Goal: Task Accomplishment & Management: Manage account settings

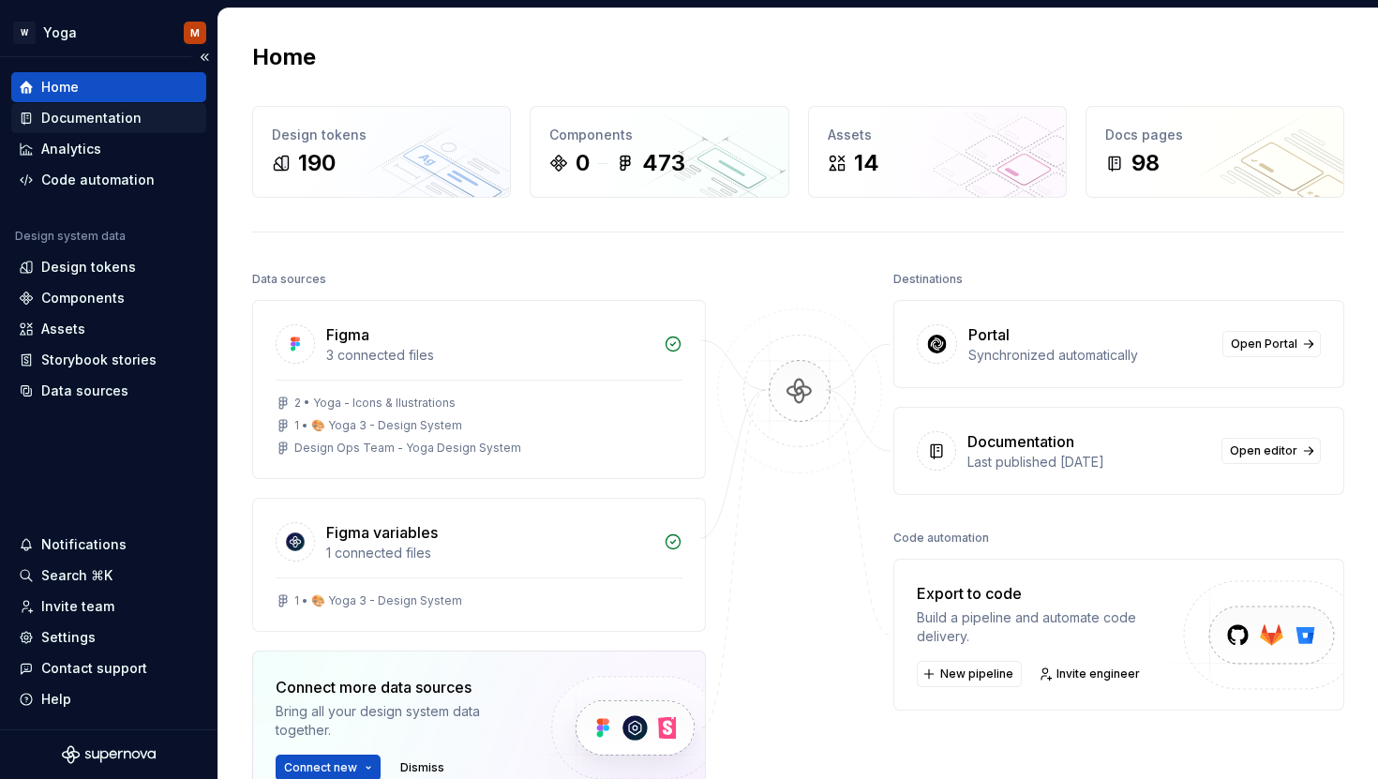
click at [120, 106] on div "Documentation" at bounding box center [108, 118] width 195 height 30
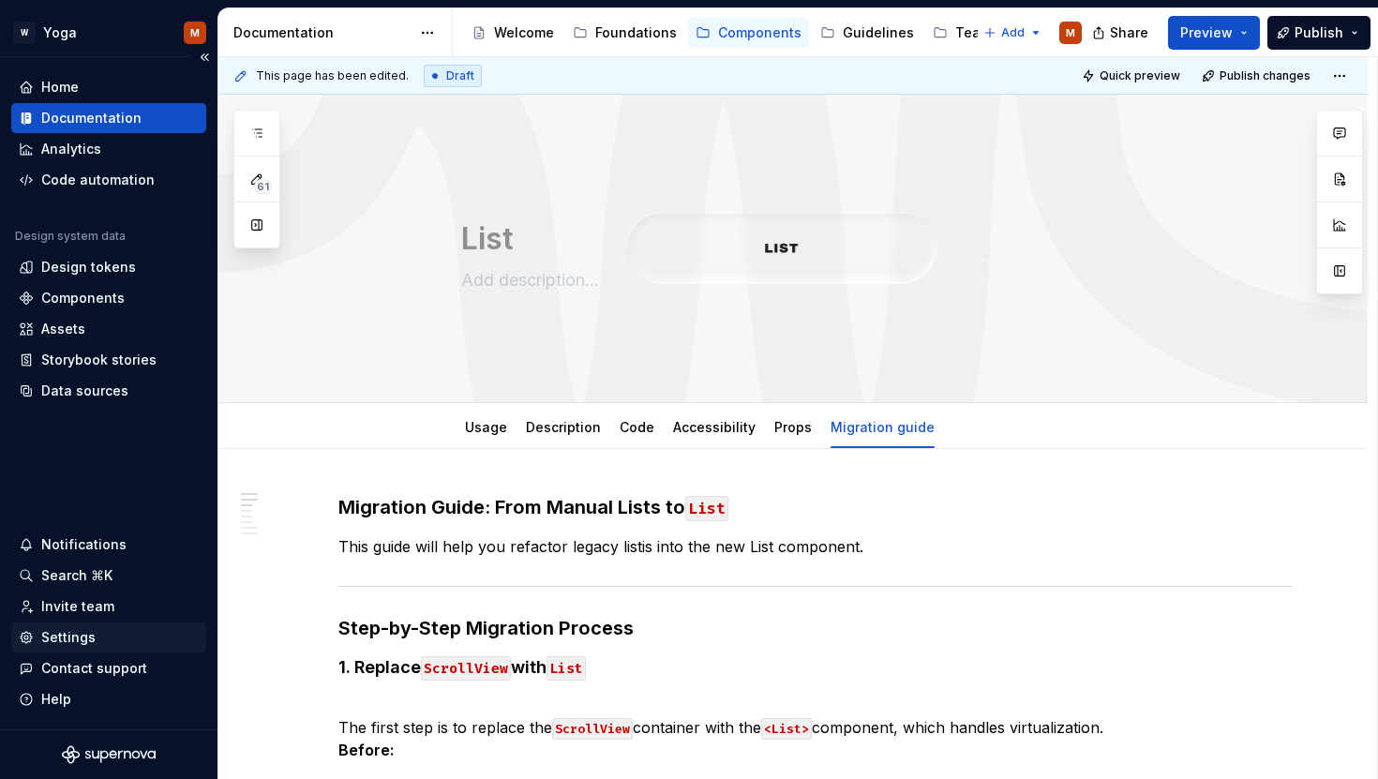
click at [72, 628] on div "Settings" at bounding box center [68, 637] width 54 height 19
type textarea "*"
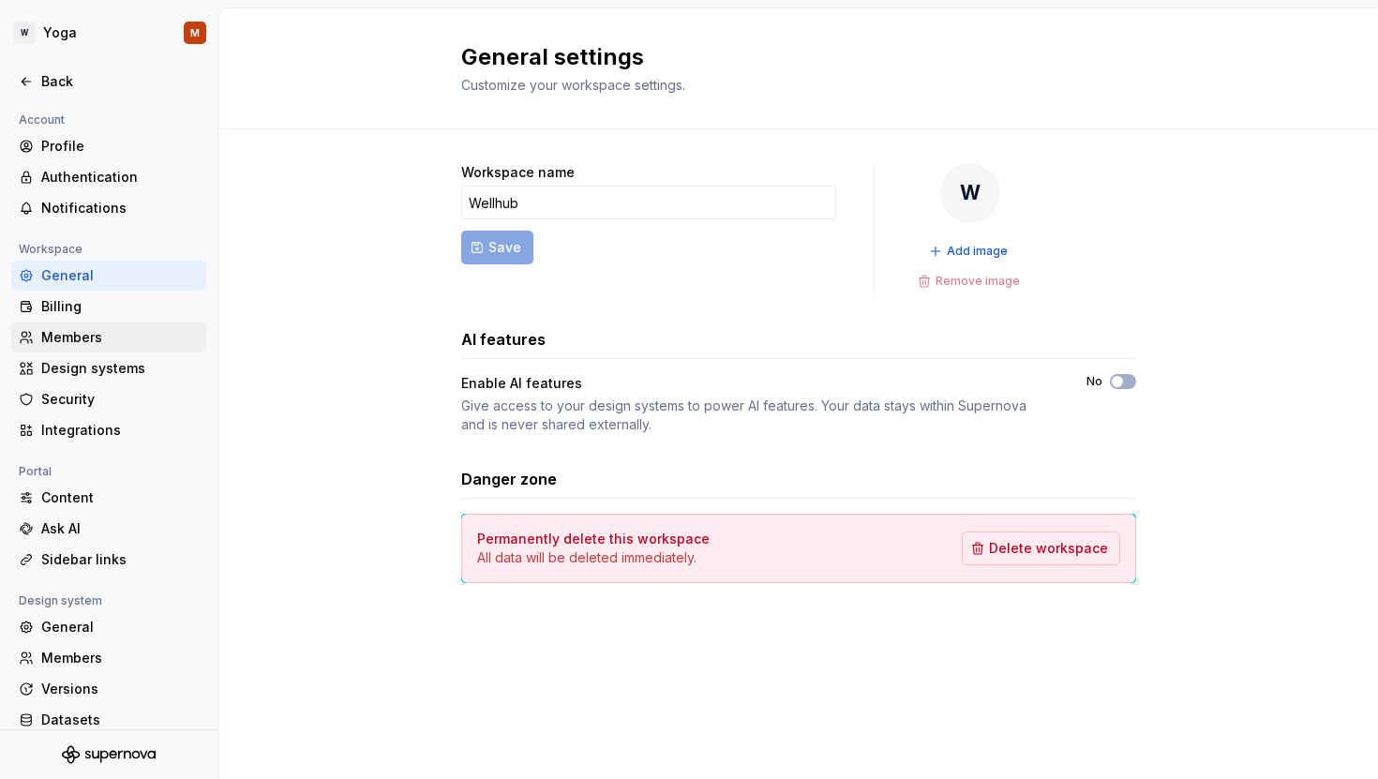
click at [87, 332] on div "Members" at bounding box center [119, 337] width 157 height 19
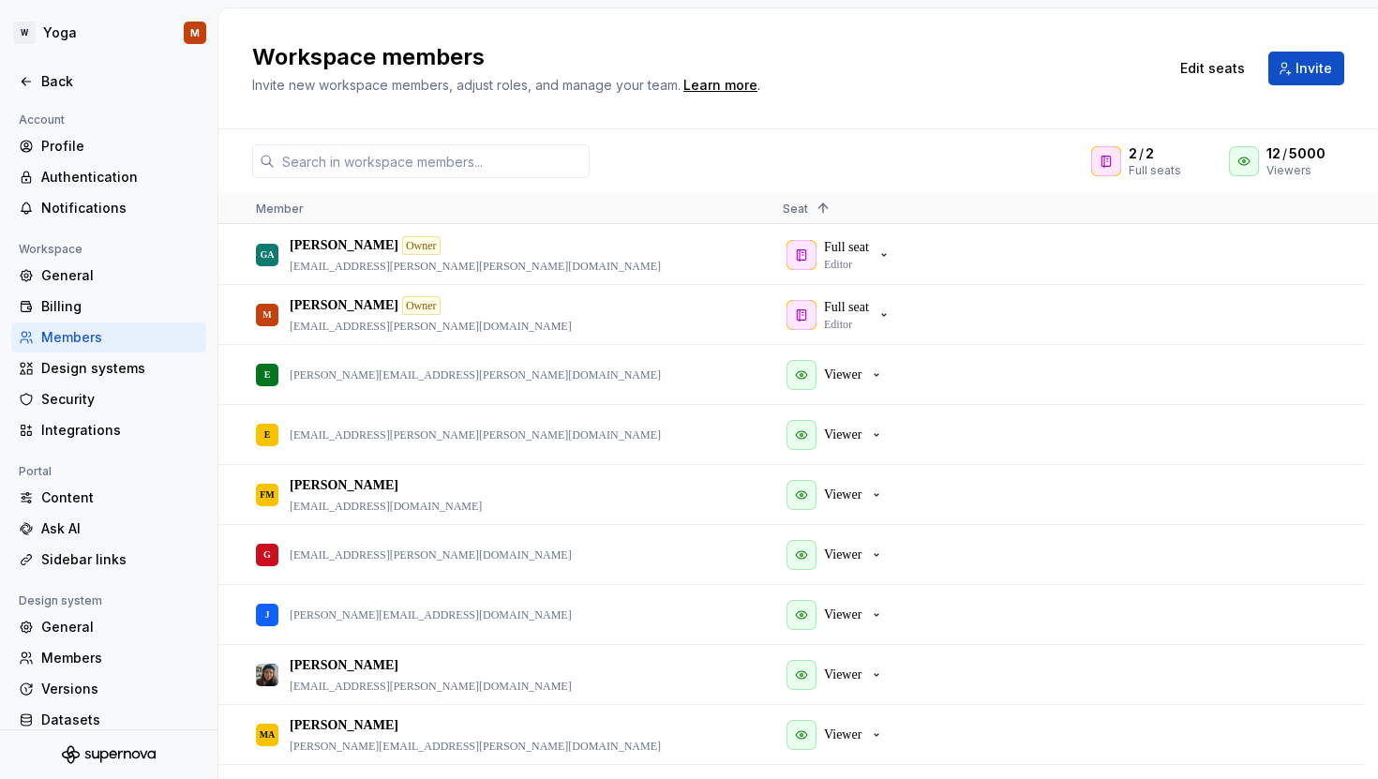
click at [888, 82] on div "Workspace members Invite new workspace members, adjust roles, and manage your t…" at bounding box center [698, 68] width 893 height 52
click at [887, 312] on icon "button" at bounding box center [883, 314] width 15 height 15
click at [875, 255] on div "Full seat Editor" at bounding box center [838, 255] width 105 height 34
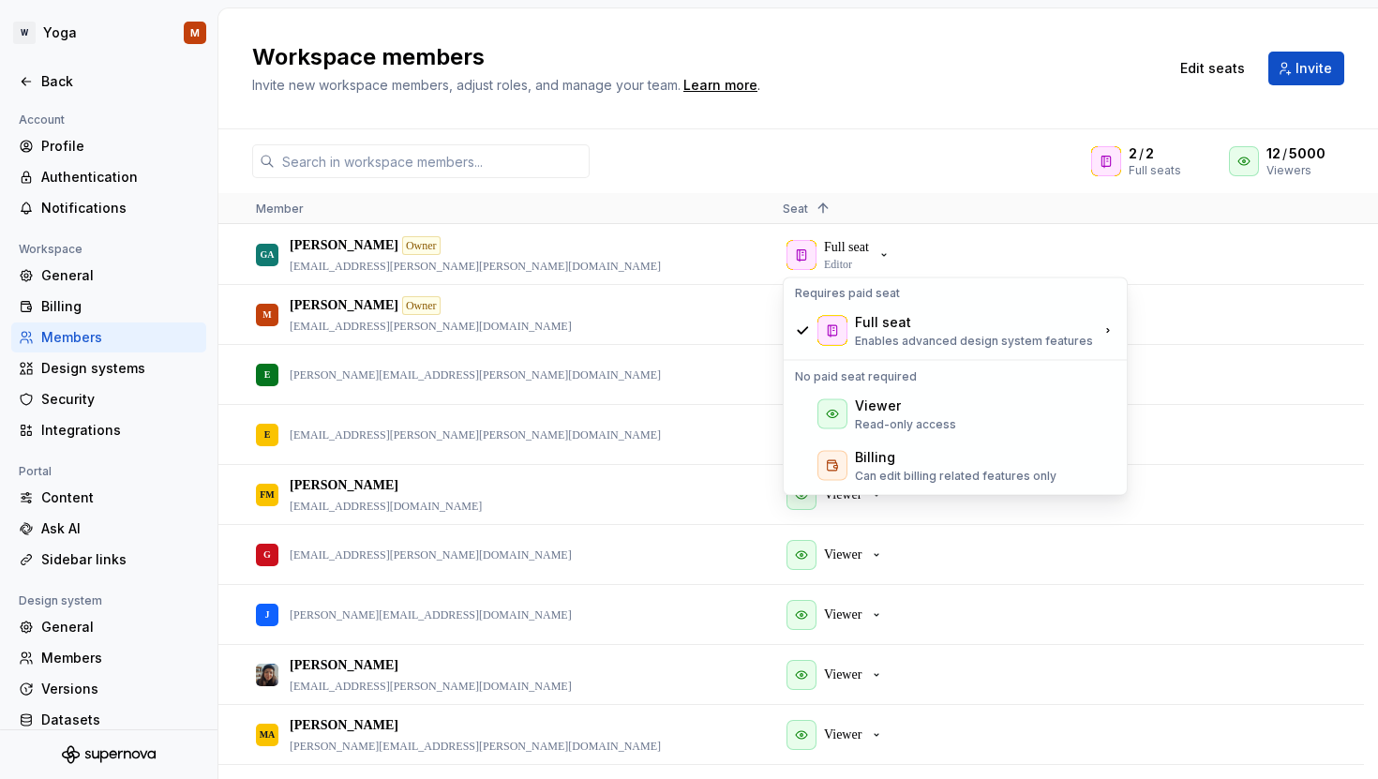
click at [909, 84] on div "Workspace members Invite new workspace members, adjust roles, and manage your t…" at bounding box center [698, 68] width 893 height 52
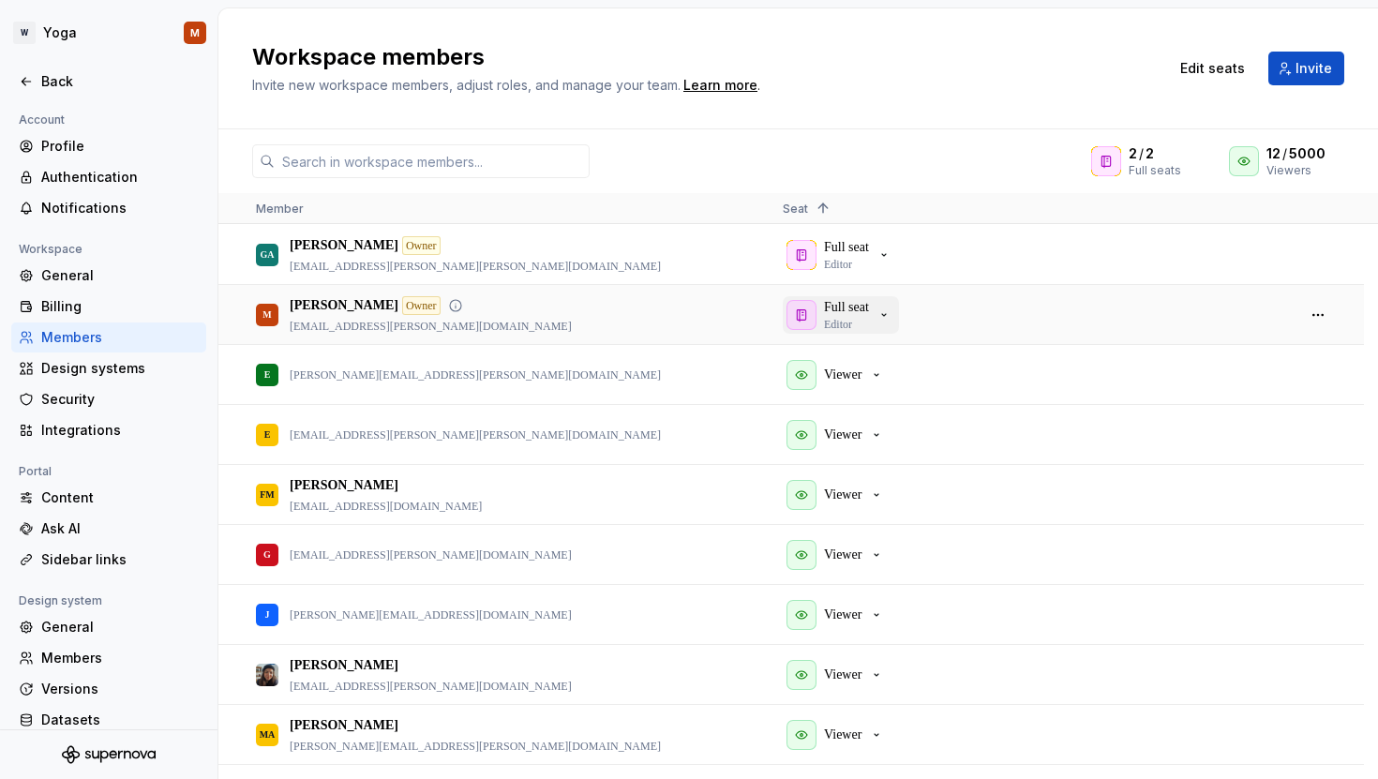
click at [859, 324] on div "Full seat Editor" at bounding box center [846, 315] width 45 height 34
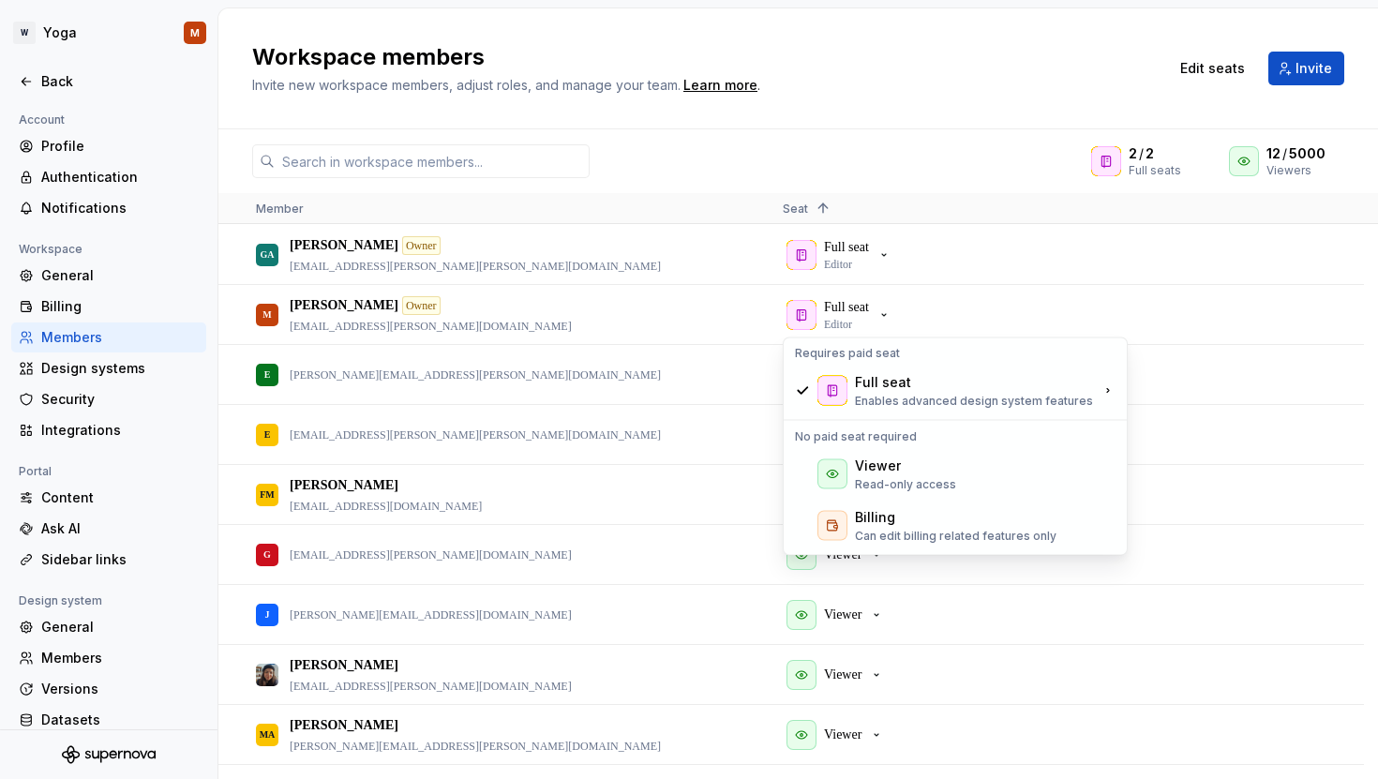
click at [950, 62] on h2 "Workspace members" at bounding box center [698, 57] width 893 height 30
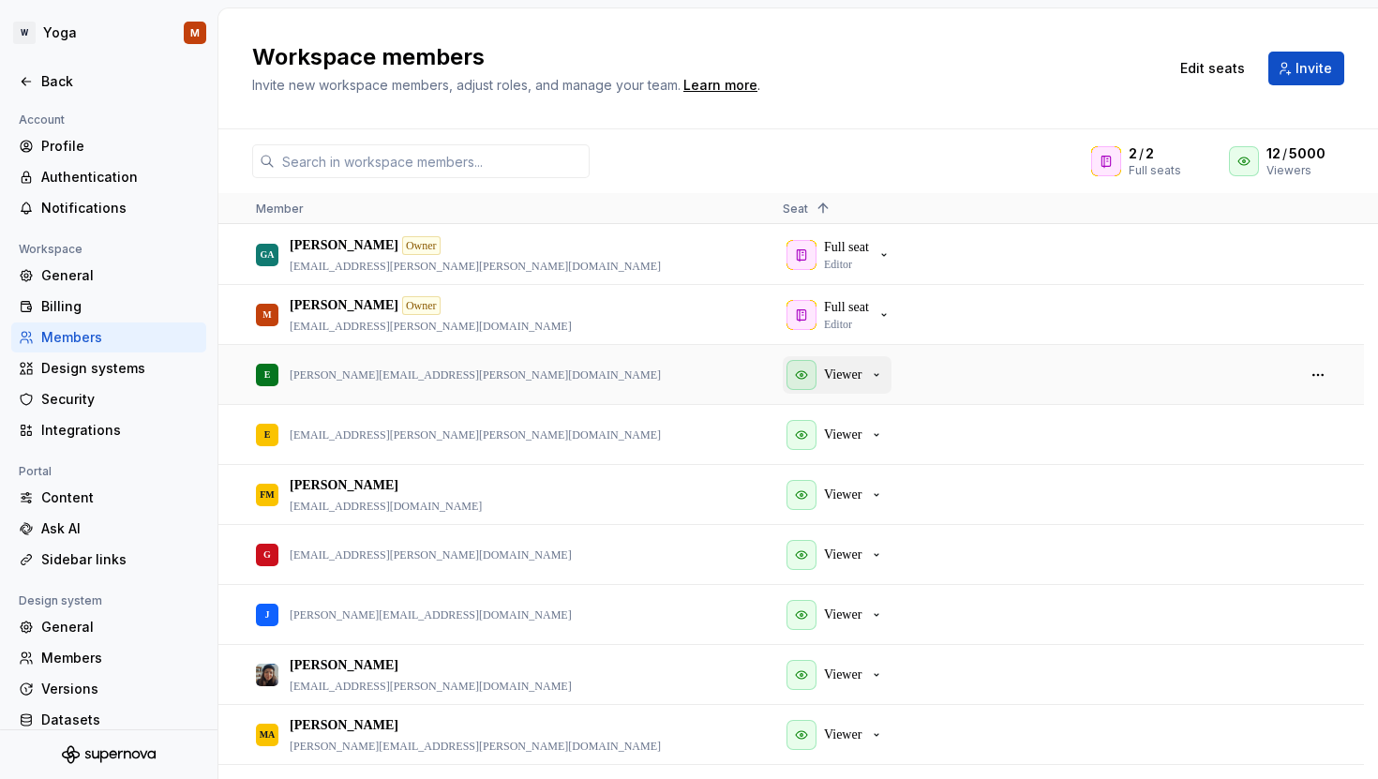
click at [860, 360] on div "Viewer" at bounding box center [834, 375] width 97 height 30
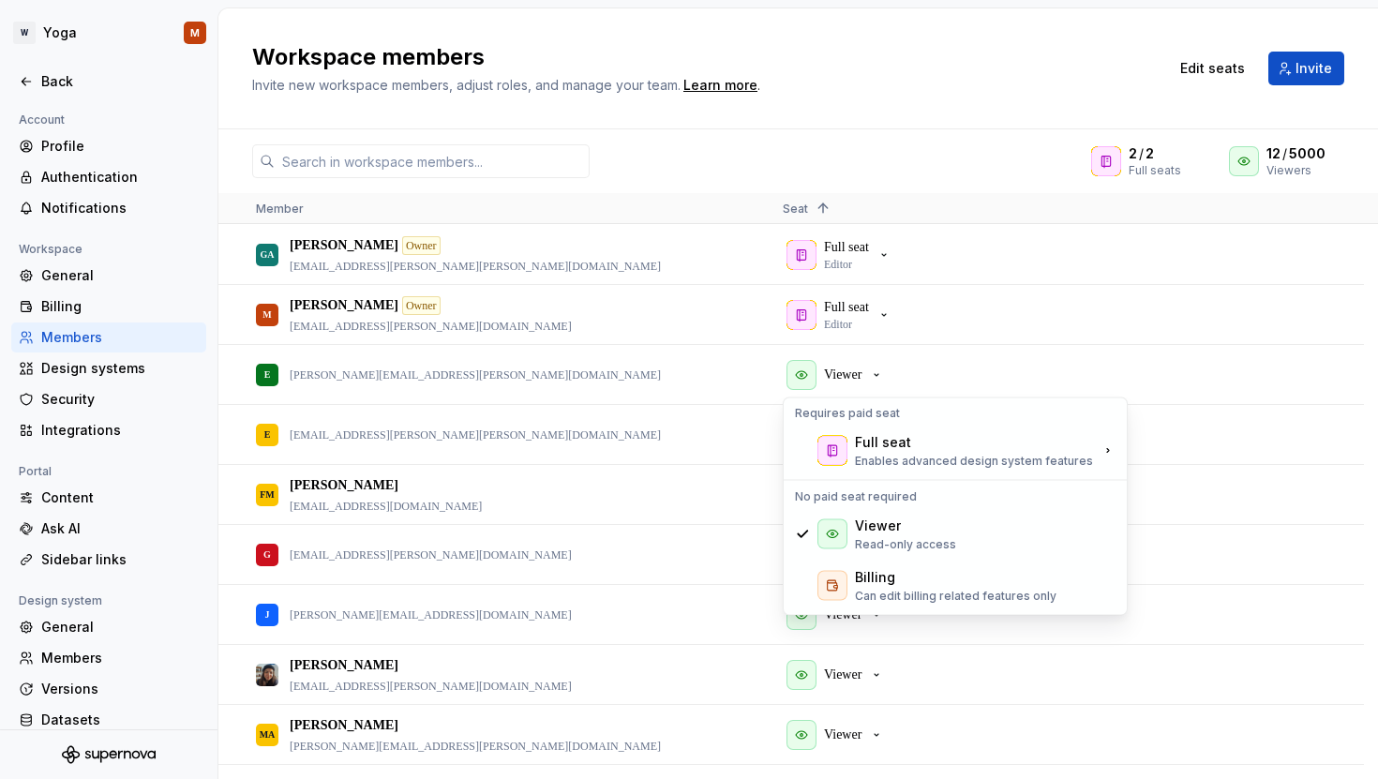
click at [1008, 52] on h2 "Workspace members" at bounding box center [698, 57] width 893 height 30
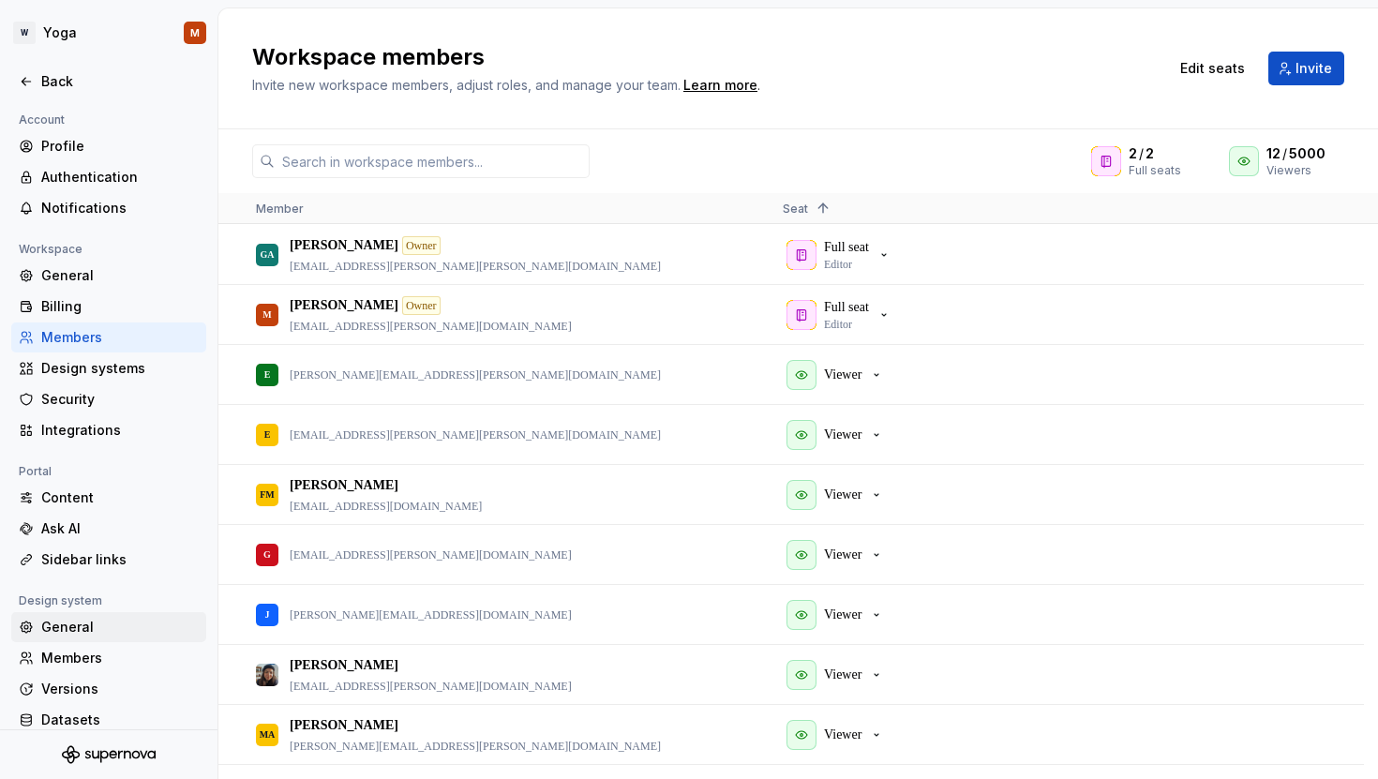
click at [78, 623] on div "General" at bounding box center [119, 627] width 157 height 19
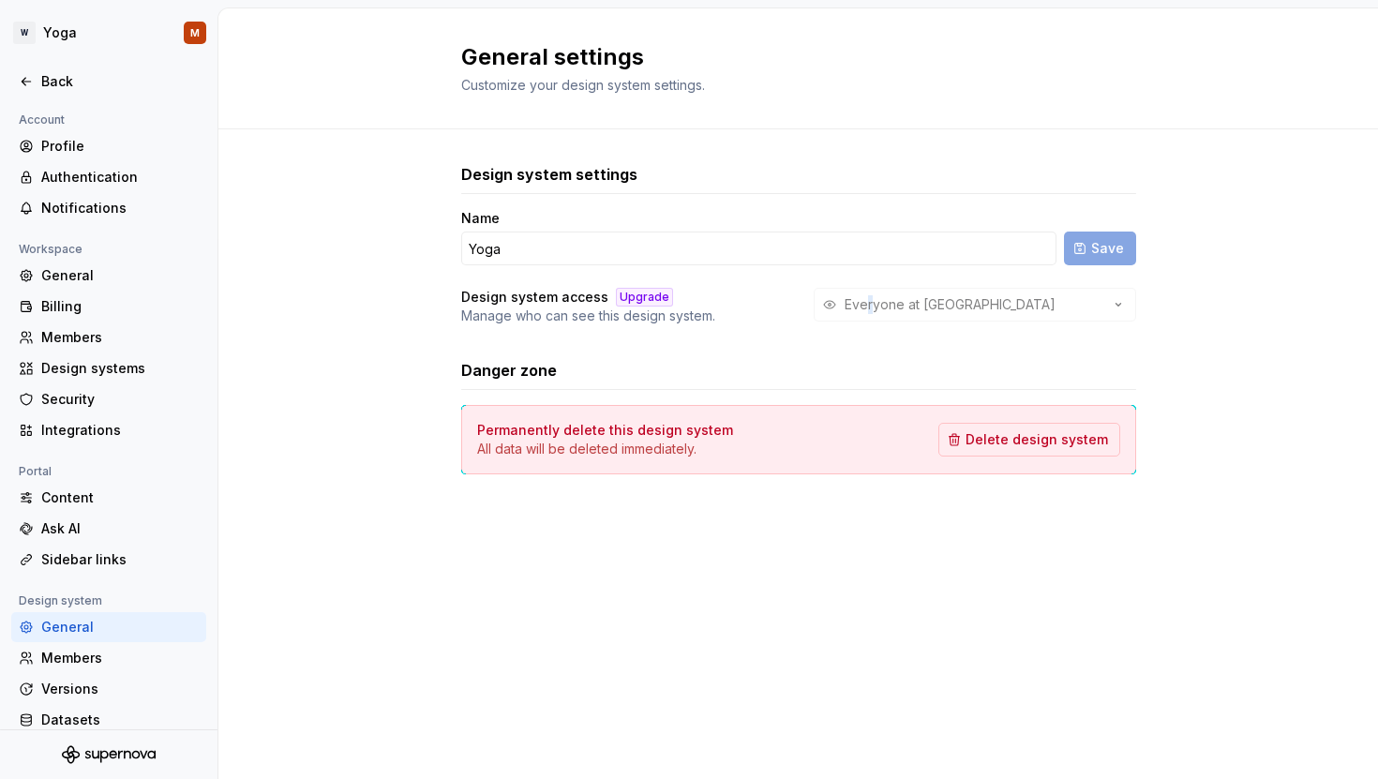
click at [870, 304] on div "Everyone at [GEOGRAPHIC_DATA]" at bounding box center [975, 305] width 322 height 34
click at [64, 148] on div "Profile" at bounding box center [119, 146] width 157 height 19
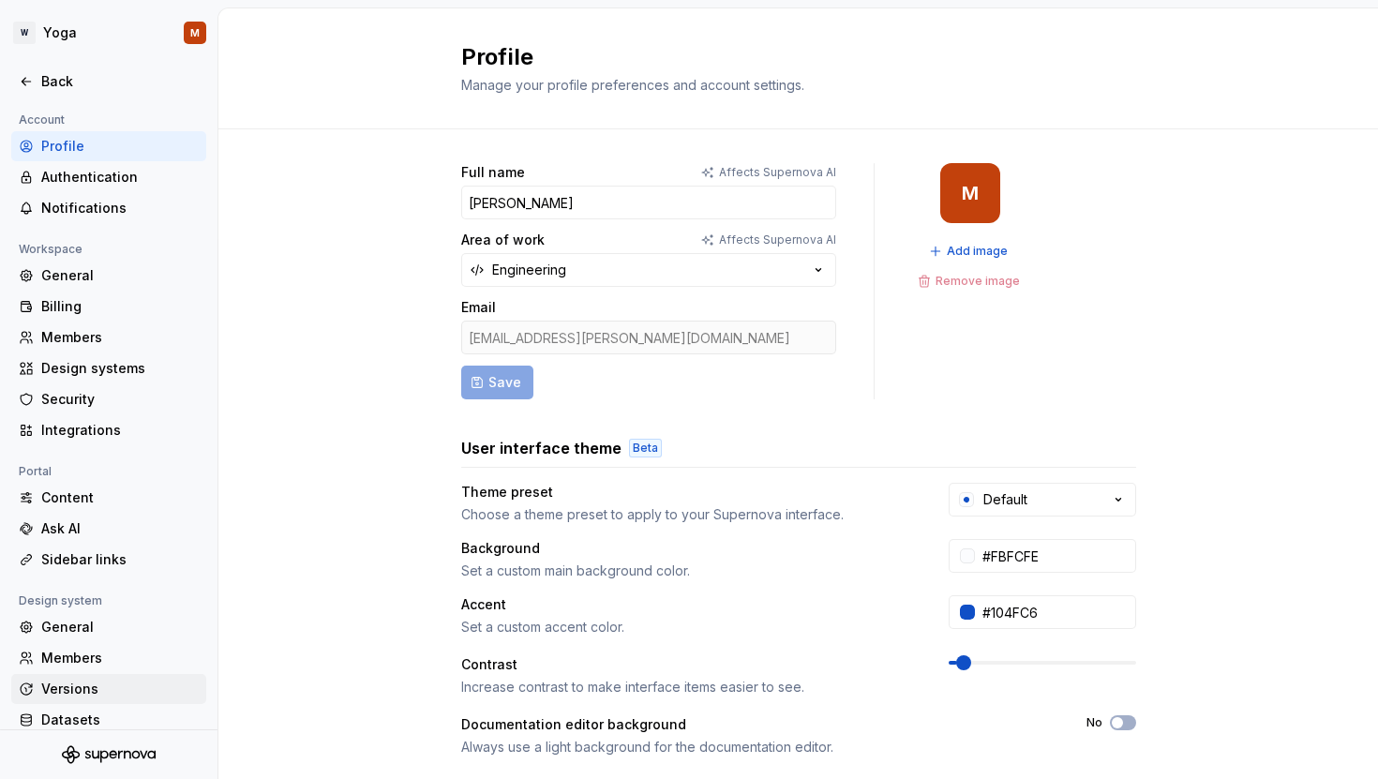
scroll to position [47, 0]
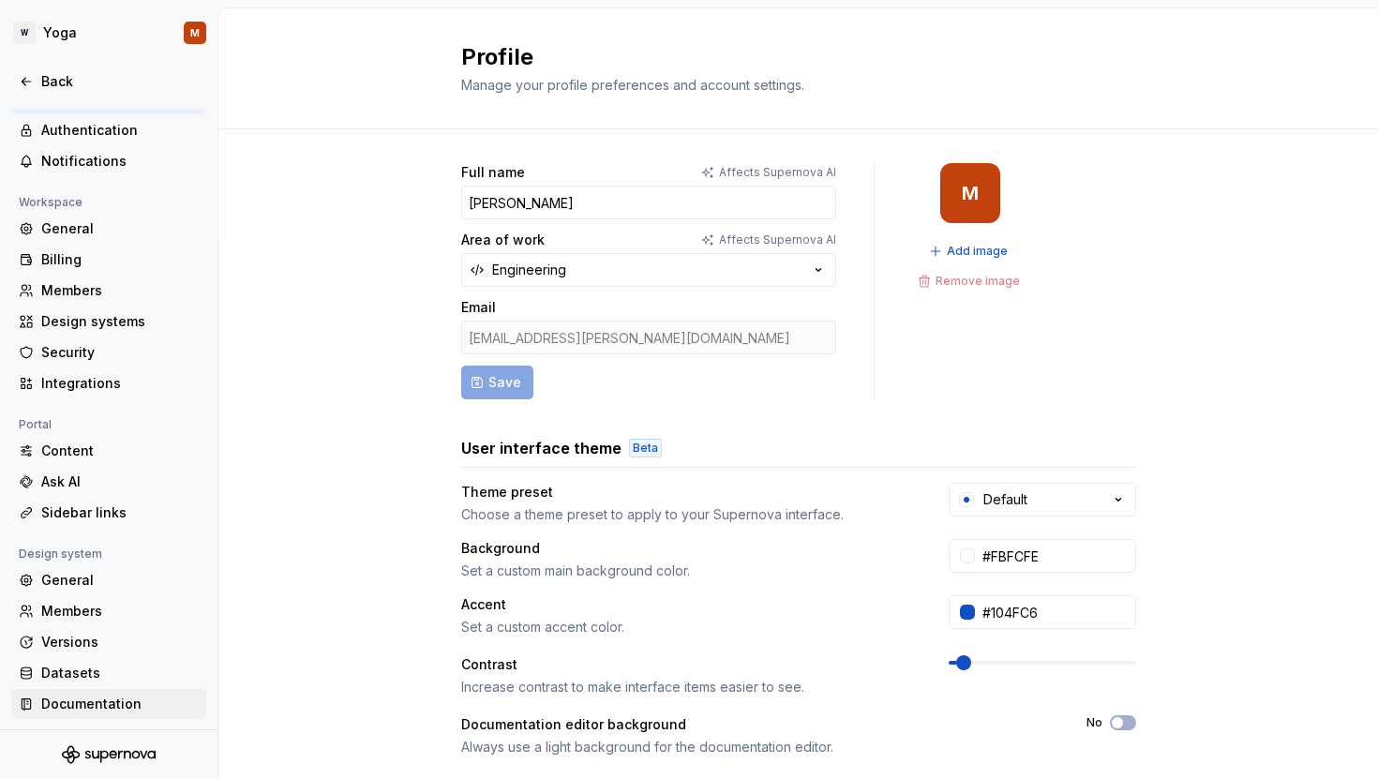
click at [64, 709] on div "Documentation" at bounding box center [119, 704] width 157 height 19
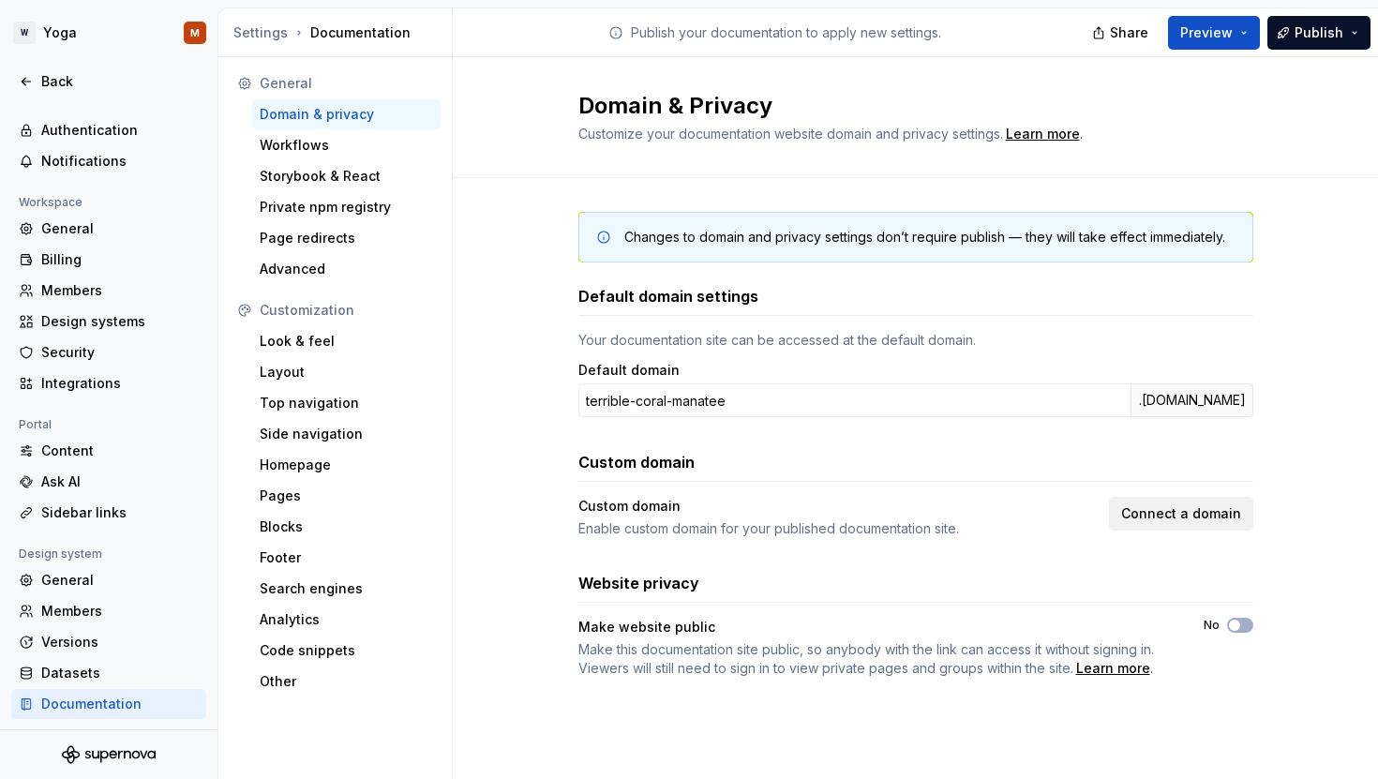
click at [1170, 510] on span "Connect a domain" at bounding box center [1181, 513] width 120 height 19
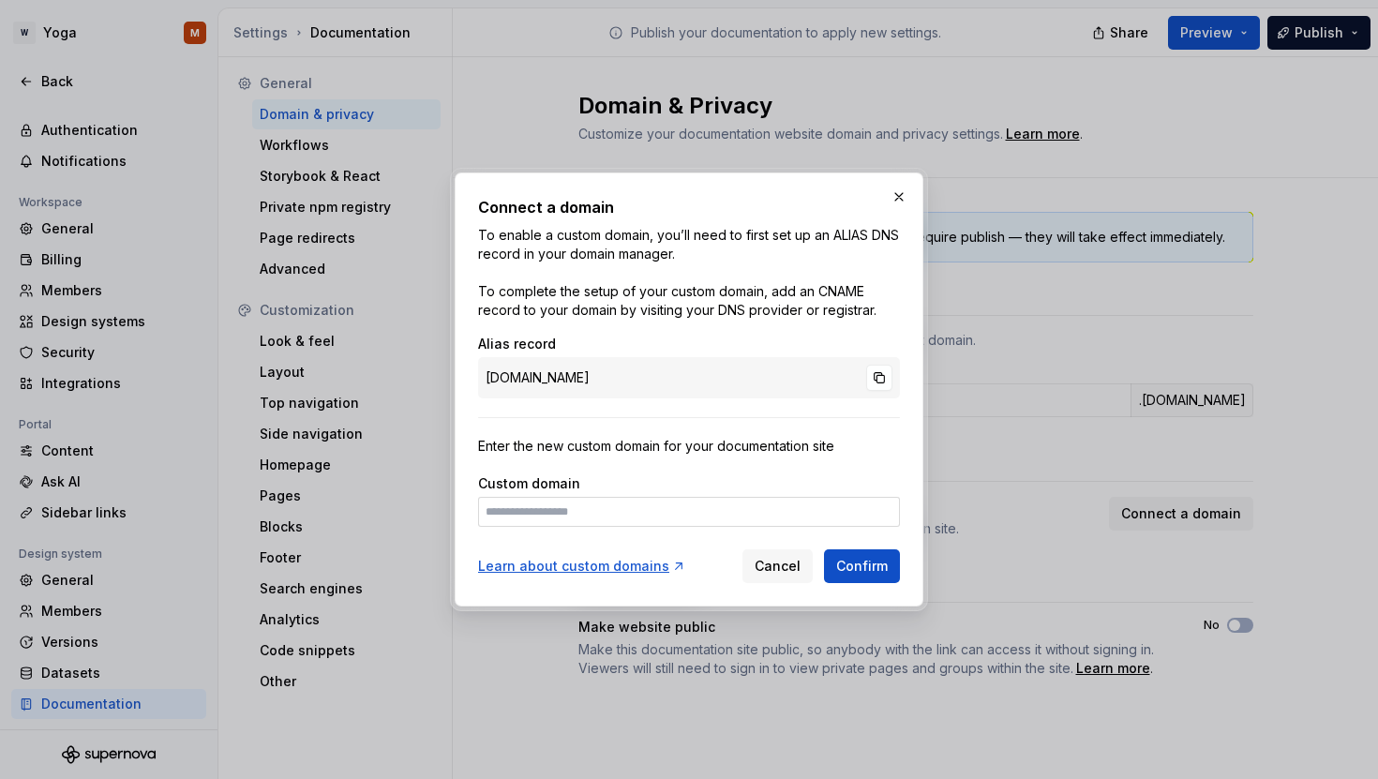
click at [605, 487] on div "Custom domain" at bounding box center [689, 483] width 422 height 19
click at [620, 507] on input at bounding box center [689, 512] width 422 height 30
paste input "**********"
click at [863, 564] on span "Confirm" at bounding box center [862, 566] width 52 height 19
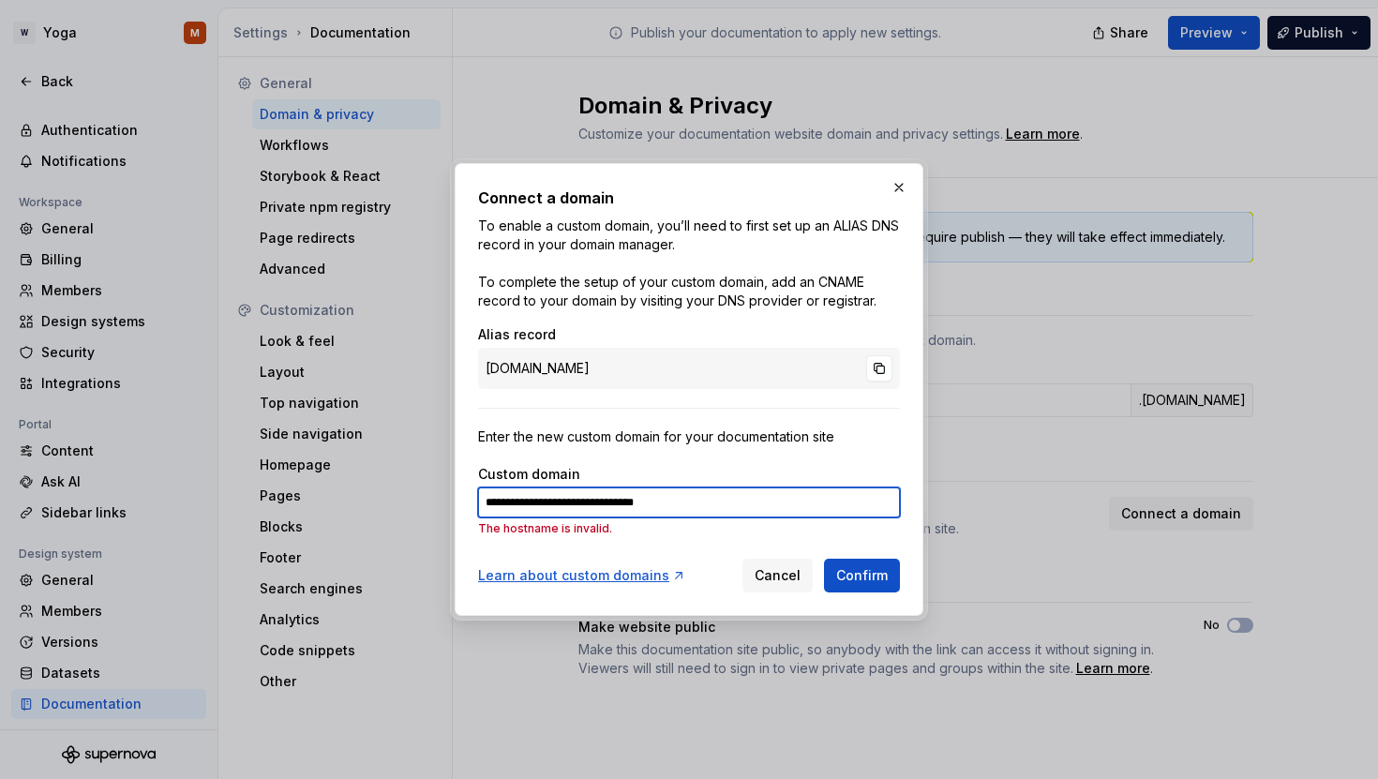
click at [657, 506] on input "**********" at bounding box center [689, 502] width 422 height 30
click at [711, 501] on input "**********" at bounding box center [689, 502] width 422 height 30
paste input
type input "**********"
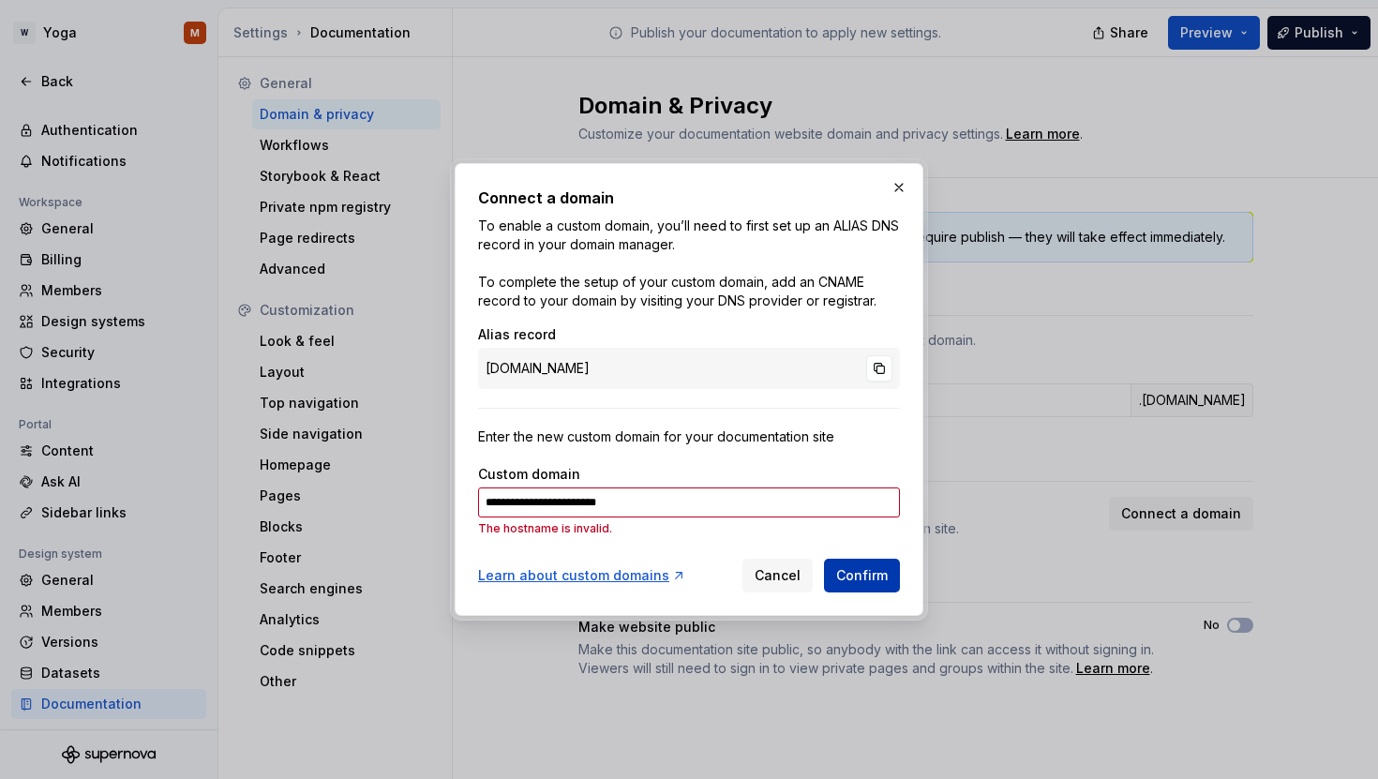
click at [875, 572] on span "Confirm" at bounding box center [862, 575] width 52 height 19
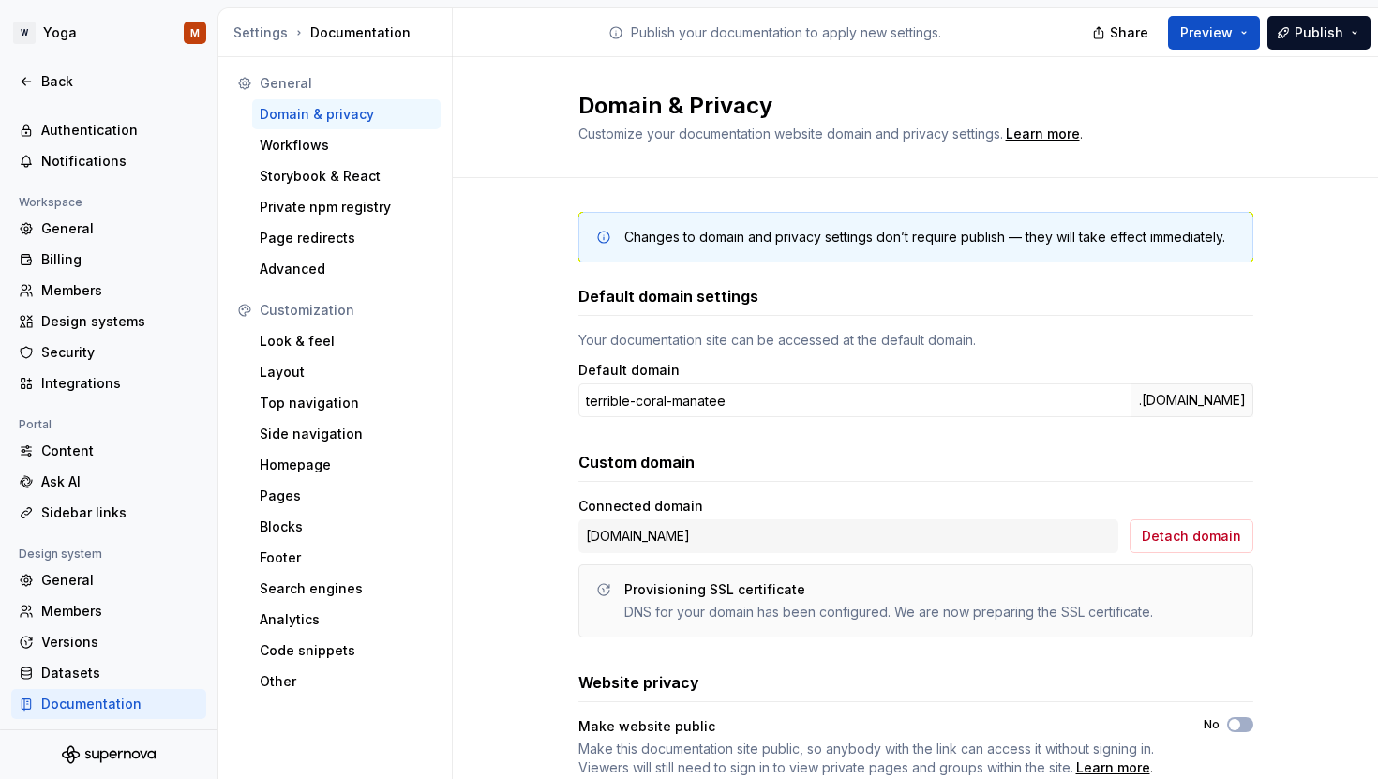
click at [597, 245] on div at bounding box center [603, 237] width 19 height 19
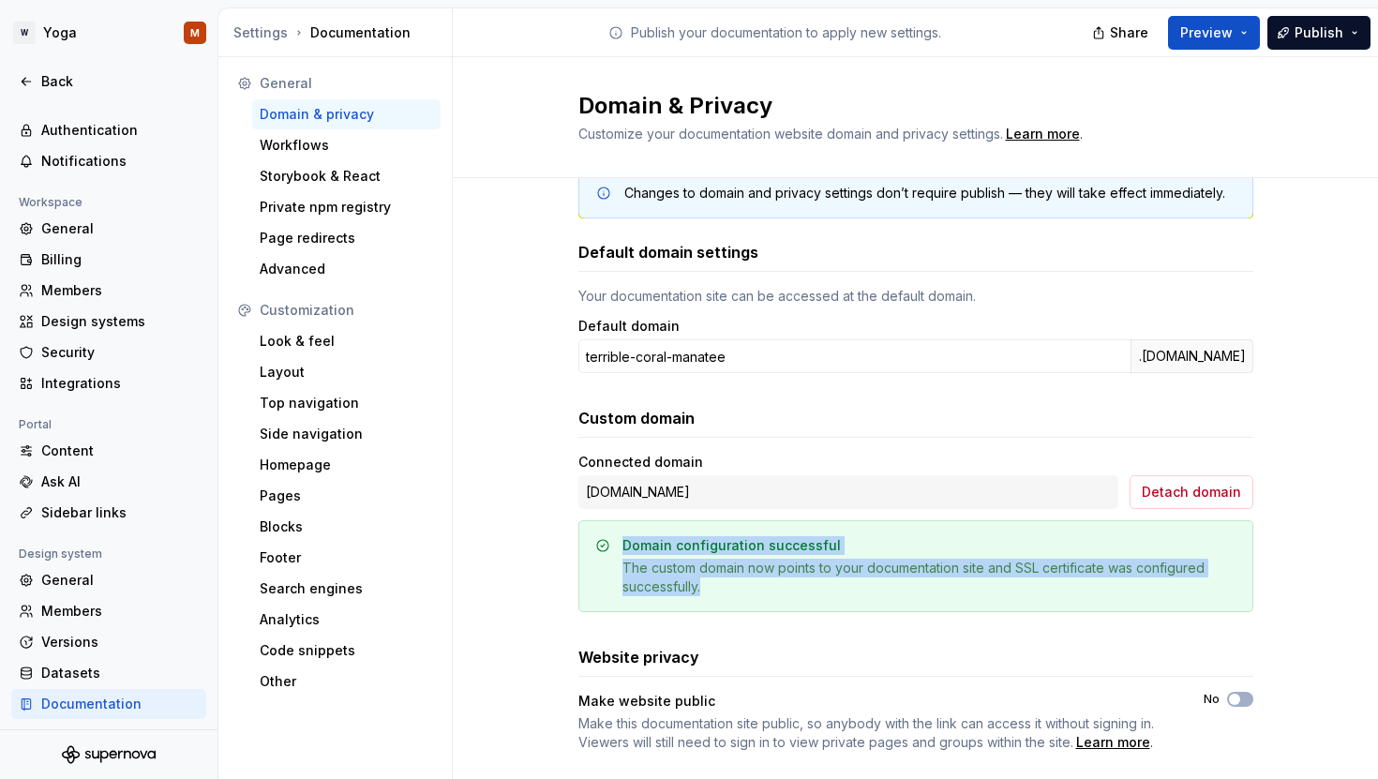
drag, startPoint x: 710, startPoint y: 583, endPoint x: 656, endPoint y: 549, distance: 63.2
click at [607, 533] on div "Domain configuration successful The custom domain now points to your documentat…" at bounding box center [915, 566] width 675 height 92
click at [769, 600] on div "Domain configuration successful The custom domain now points to your documentat…" at bounding box center [915, 566] width 675 height 92
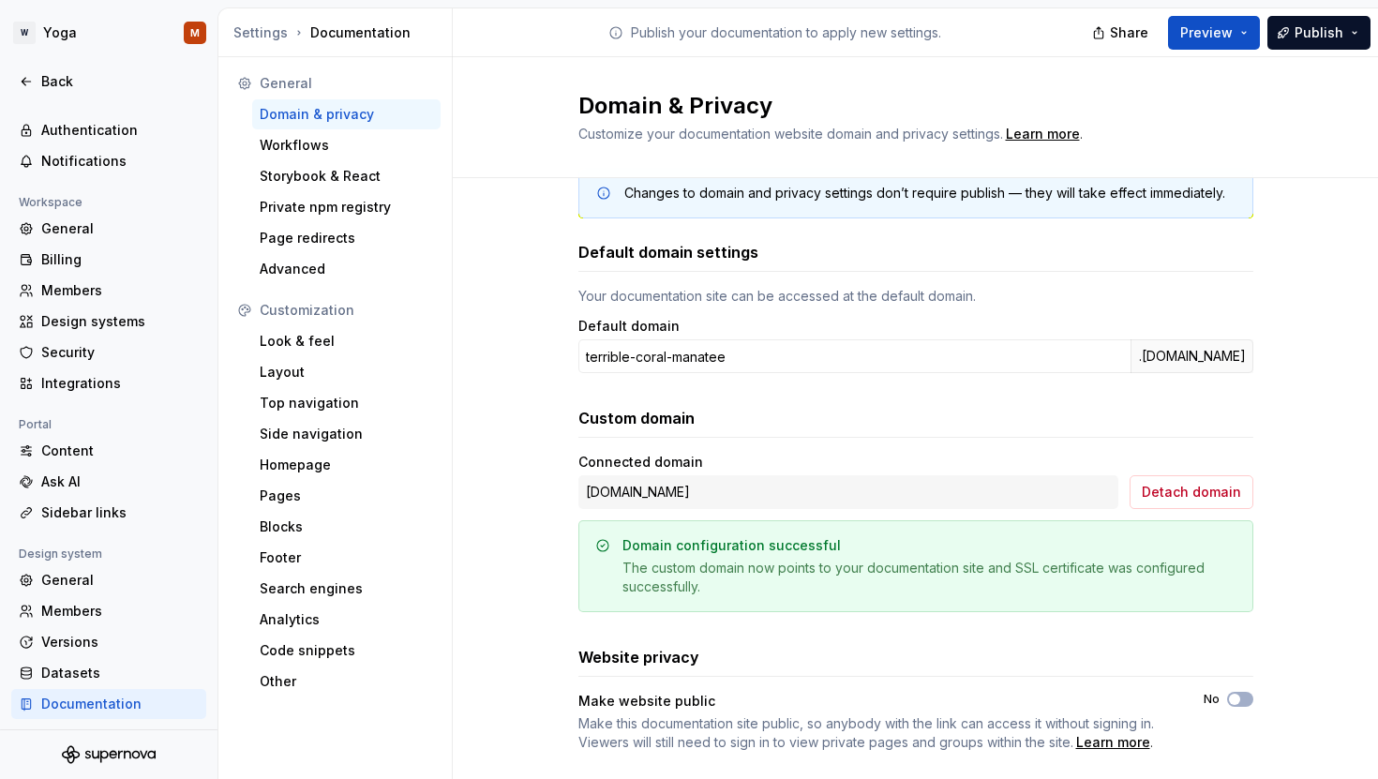
scroll to position [80, 0]
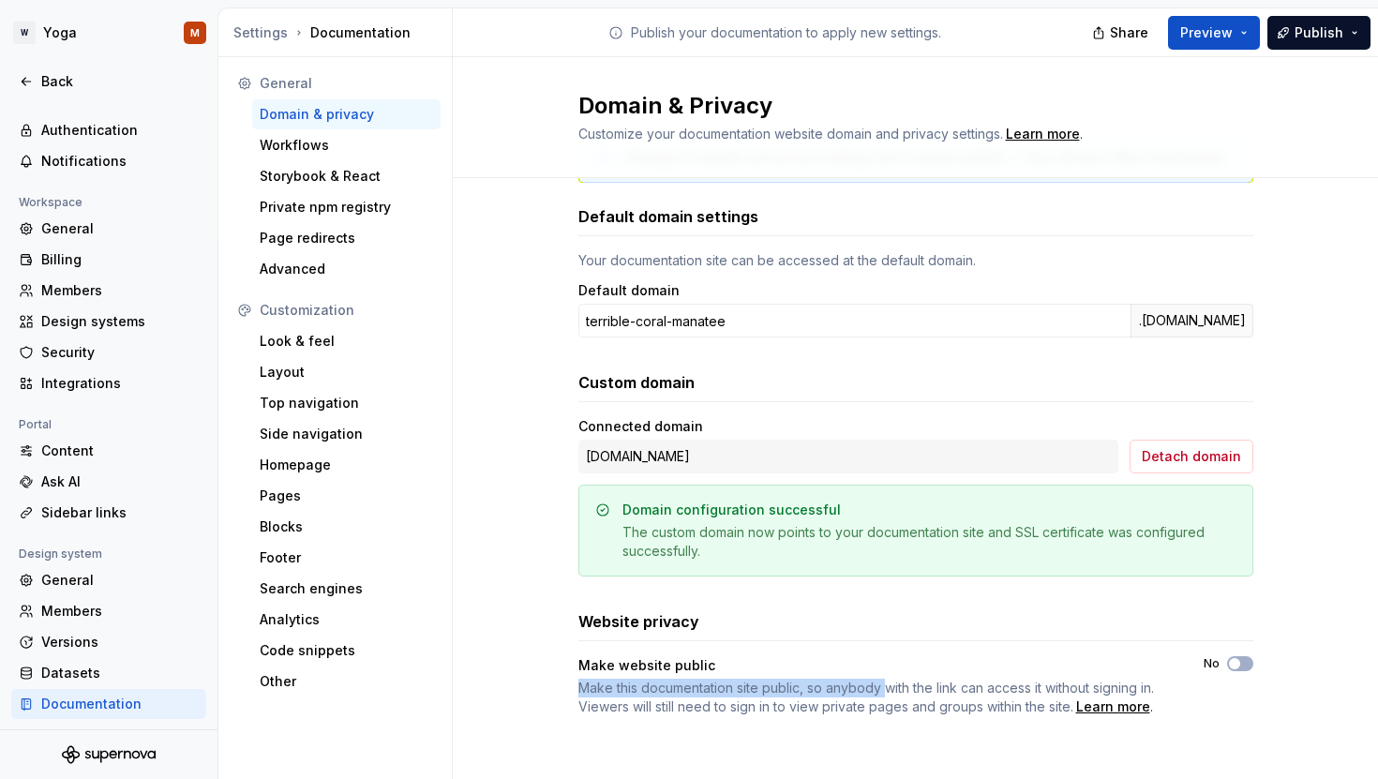
drag, startPoint x: 554, startPoint y: 679, endPoint x: 876, endPoint y: 696, distance: 322.9
click at [876, 696] on div "Changes to domain and privacy settings don’t require publish — they will take e…" at bounding box center [915, 442] width 925 height 689
click at [974, 695] on span "Make this documentation site public, so anybody with the link can access it wit…" at bounding box center [866, 697] width 576 height 35
click at [1229, 658] on span "button" at bounding box center [1234, 663] width 11 height 11
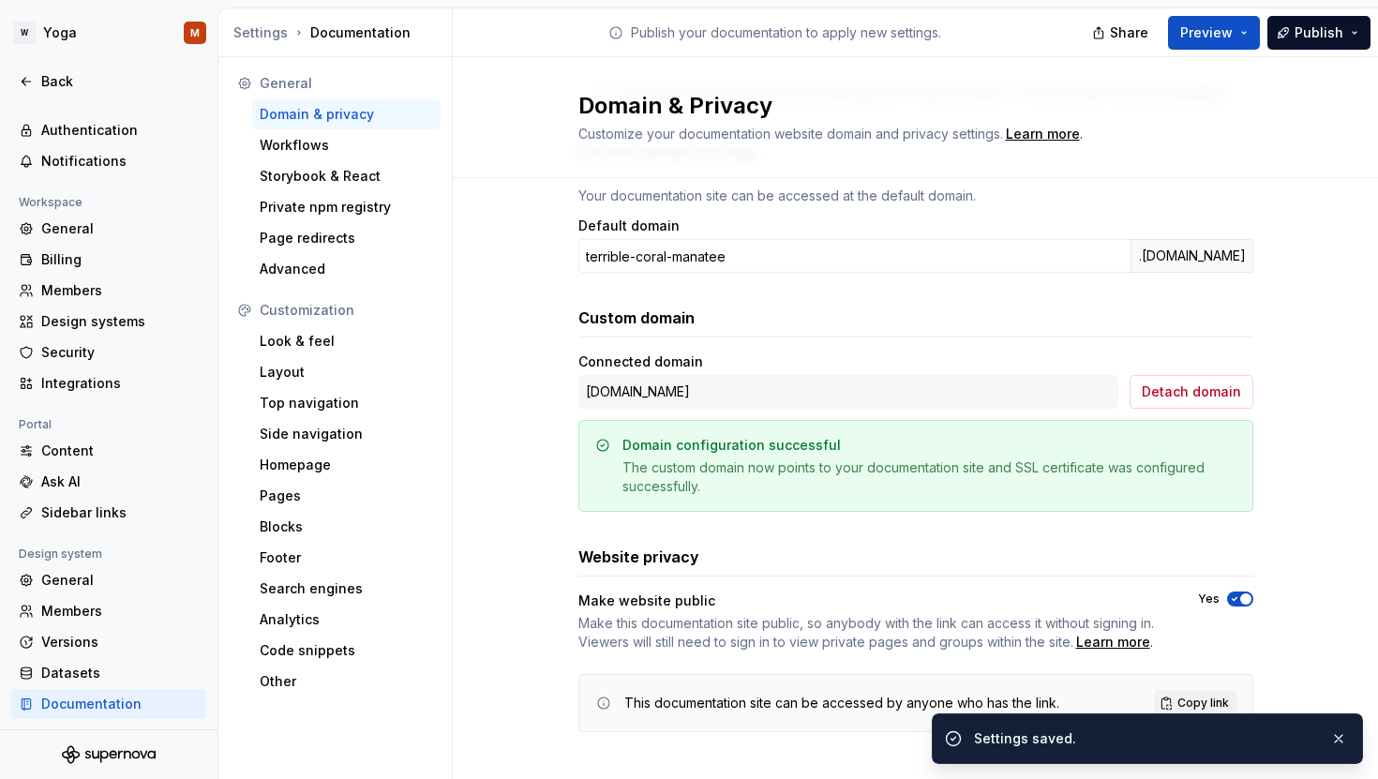
scroll to position [160, 0]
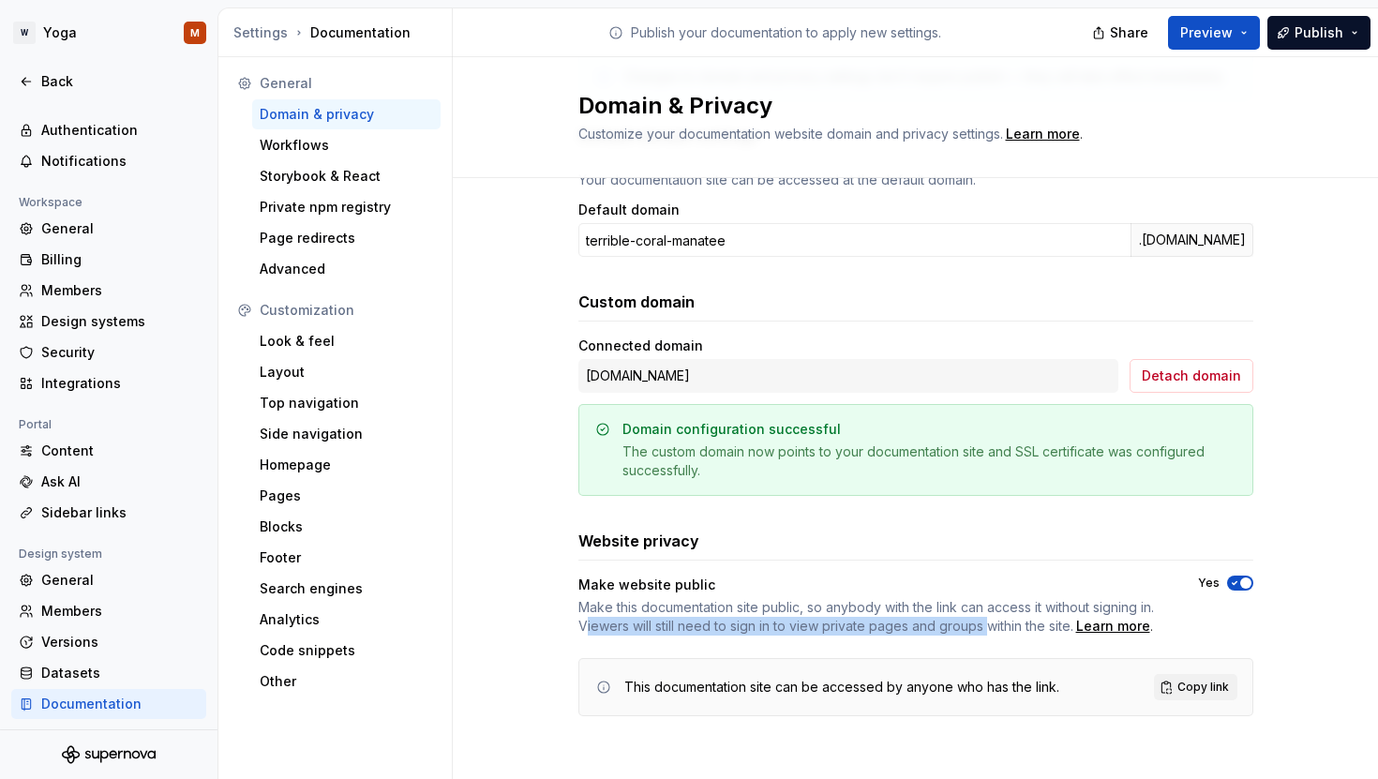
drag, startPoint x: 580, startPoint y: 630, endPoint x: 976, endPoint y: 628, distance: 395.6
click at [976, 628] on span "Make this documentation site public, so anybody with the link can access it wit…" at bounding box center [866, 616] width 576 height 35
click at [1184, 686] on span "Copy link" at bounding box center [1203, 687] width 52 height 15
drag, startPoint x: 813, startPoint y: 382, endPoint x: 569, endPoint y: 368, distance: 244.1
click at [569, 368] on div "Changes to domain and privacy settings don’t require publish — they will take e…" at bounding box center [915, 403] width 925 height 770
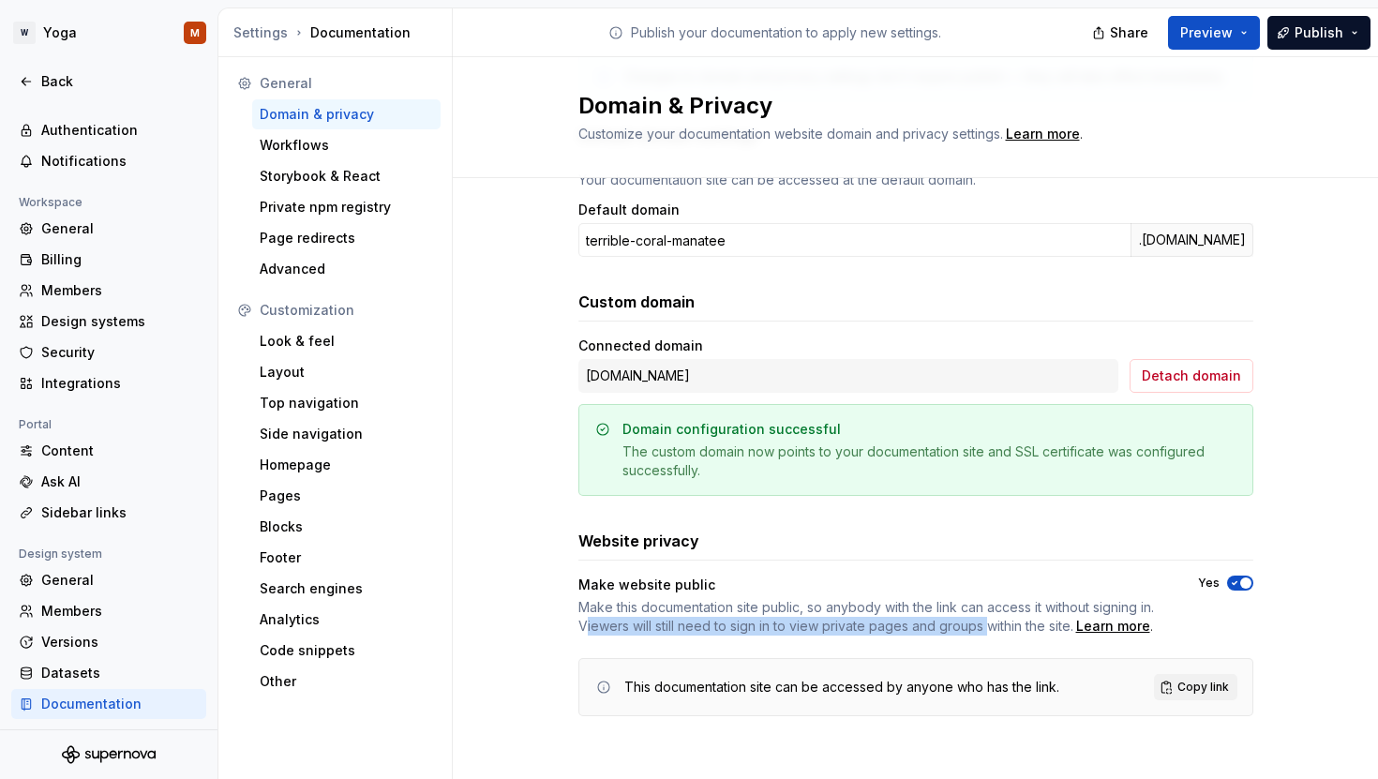
copy div "[DOMAIN_NAME]"
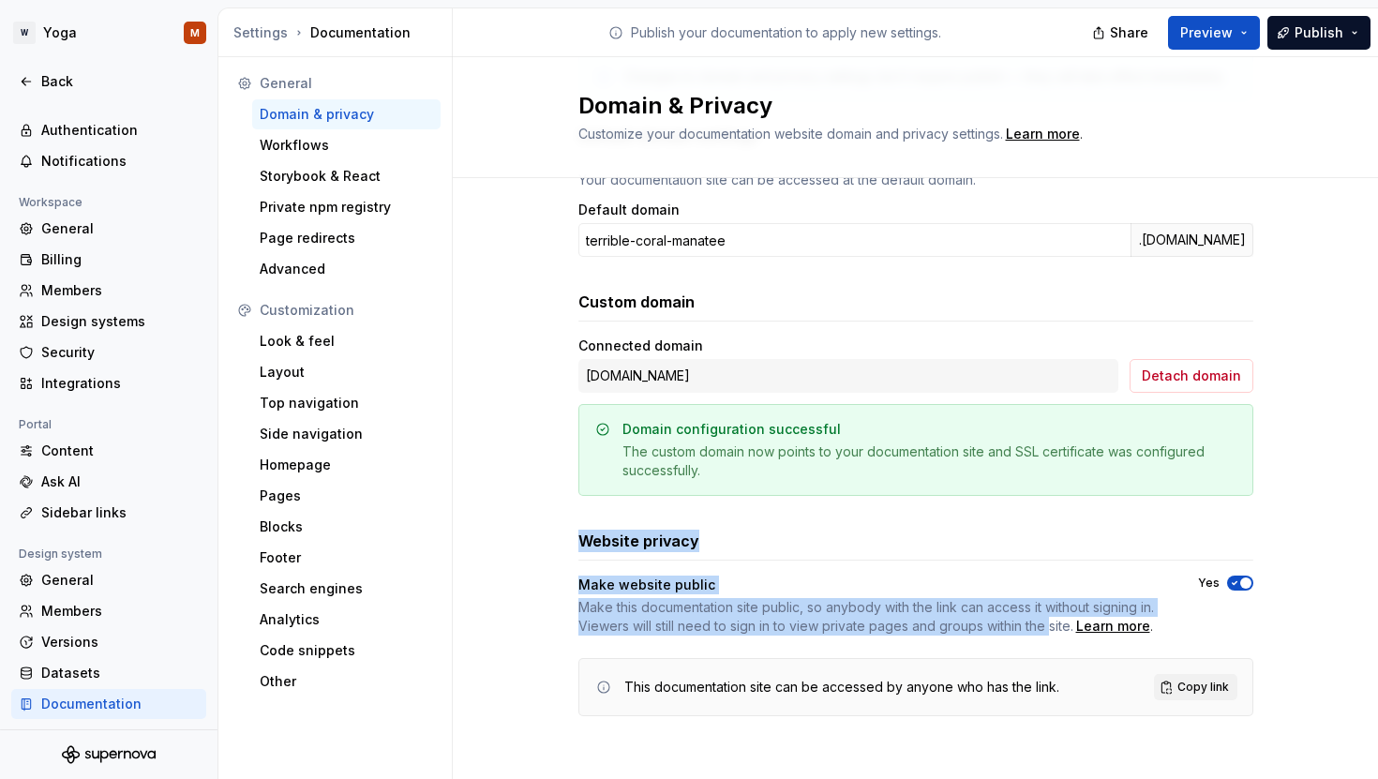
drag, startPoint x: 568, startPoint y: 551, endPoint x: 1041, endPoint y: 630, distance: 479.0
click at [1041, 630] on div "Changes to domain and privacy settings don’t require publish — they will take e…" at bounding box center [915, 403] width 925 height 770
click at [1041, 630] on span "Make this documentation site public, so anybody with the link can access it wit…" at bounding box center [866, 616] width 576 height 35
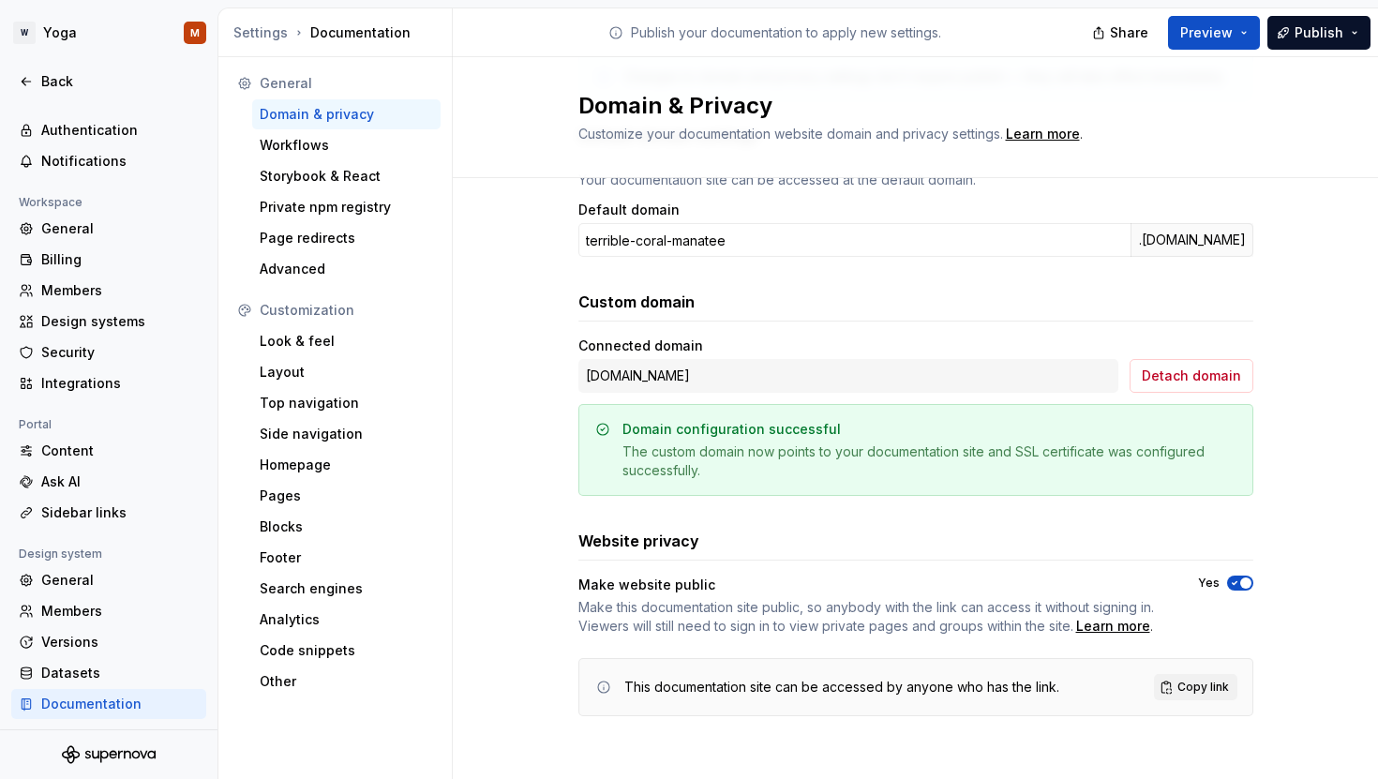
click at [1236, 593] on div "Make website public Make this documentation site public, so anybody with the li…" at bounding box center [915, 606] width 675 height 60
click at [1227, 587] on icon "button" at bounding box center [1234, 582] width 15 height 11
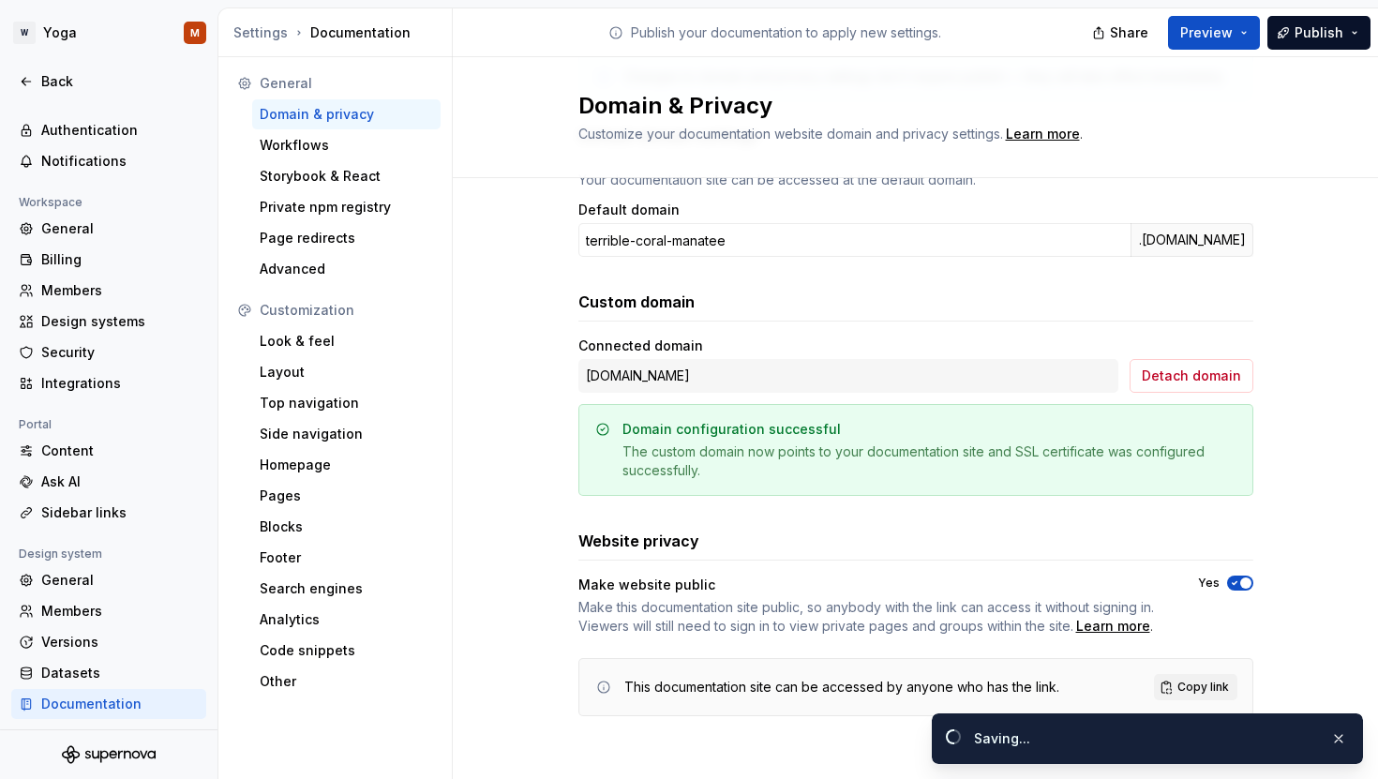
scroll to position [80, 0]
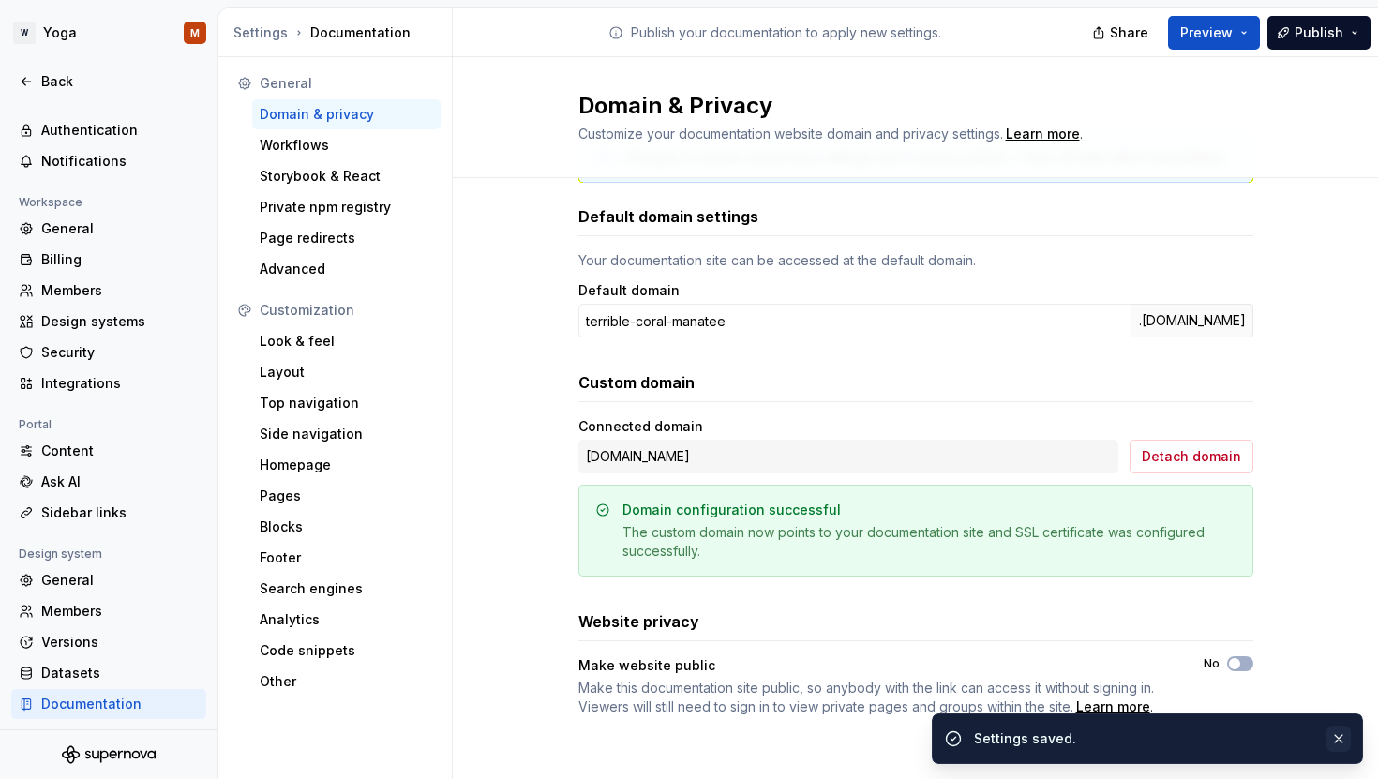
click at [1337, 732] on button "button" at bounding box center [1338, 739] width 24 height 26
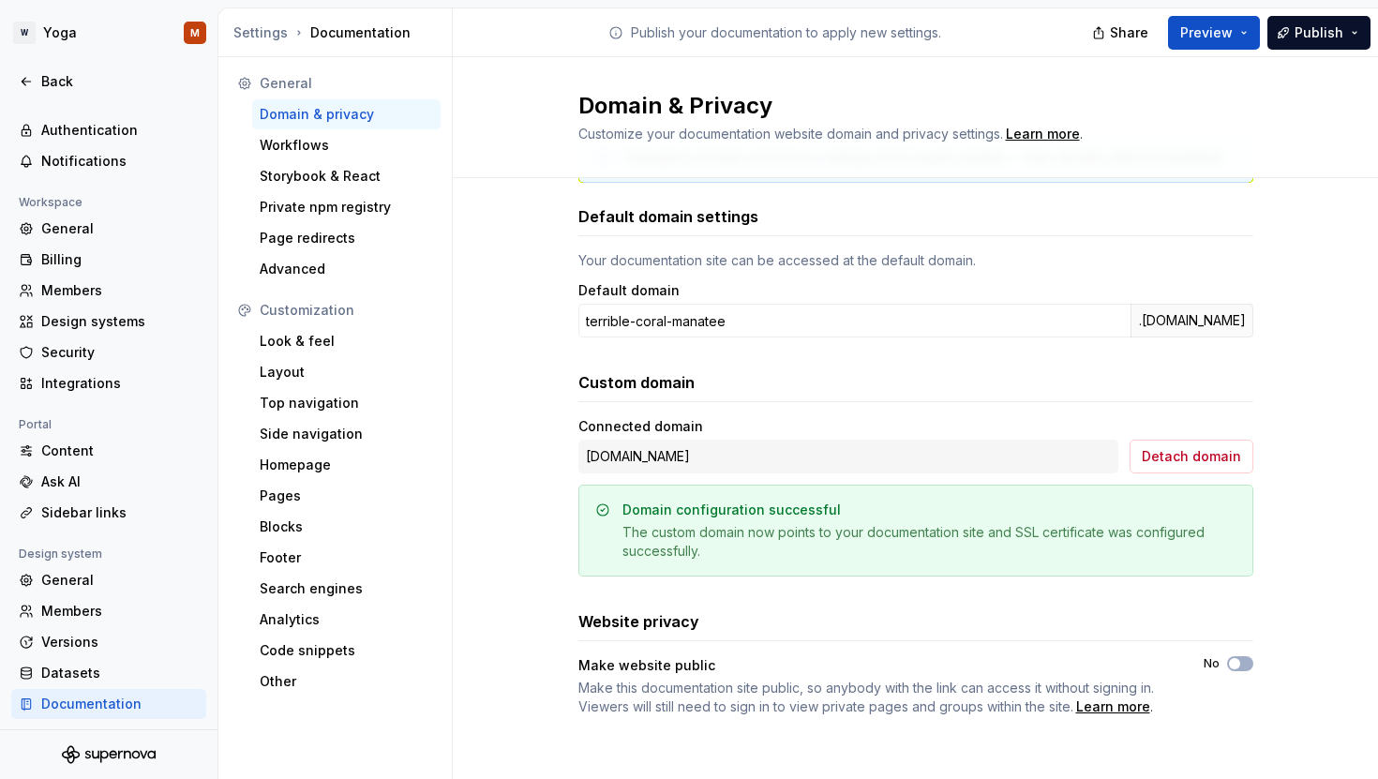
click at [1312, 711] on div "Changes to domain and privacy settings don’t require publish — they will take e…" at bounding box center [915, 442] width 925 height 689
click at [636, 515] on div "Domain configuration successful" at bounding box center [731, 510] width 218 height 19
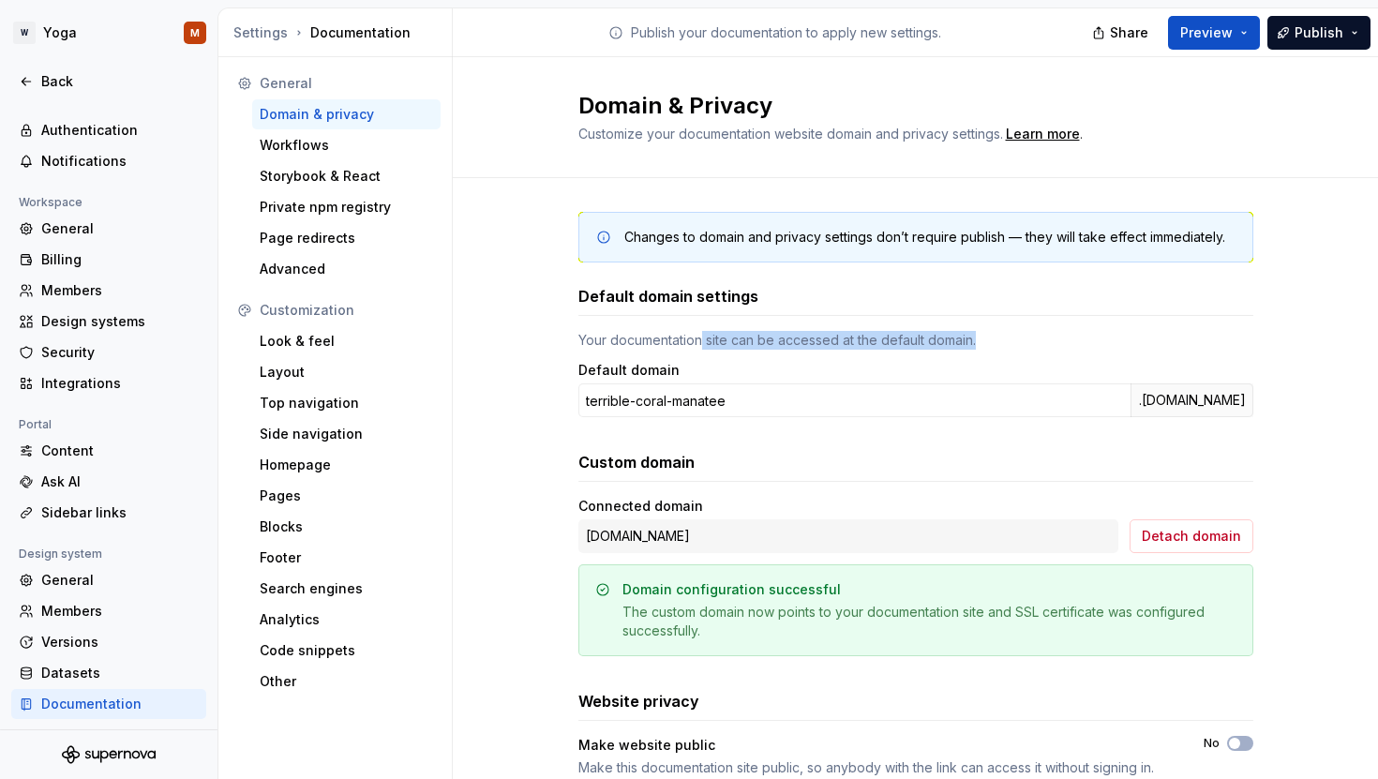
drag, startPoint x: 695, startPoint y: 343, endPoint x: 989, endPoint y: 352, distance: 294.5
click at [989, 352] on div "Your documentation site can be accessed at the default domain. Default domain t…" at bounding box center [915, 374] width 675 height 86
click at [764, 339] on div "Your documentation site can be accessed at the default domain." at bounding box center [915, 340] width 675 height 19
drag, startPoint x: 886, startPoint y: 356, endPoint x: 939, endPoint y: 351, distance: 53.7
click at [939, 351] on div "Your documentation site can be accessed at the default domain. Default domain t…" at bounding box center [915, 374] width 675 height 86
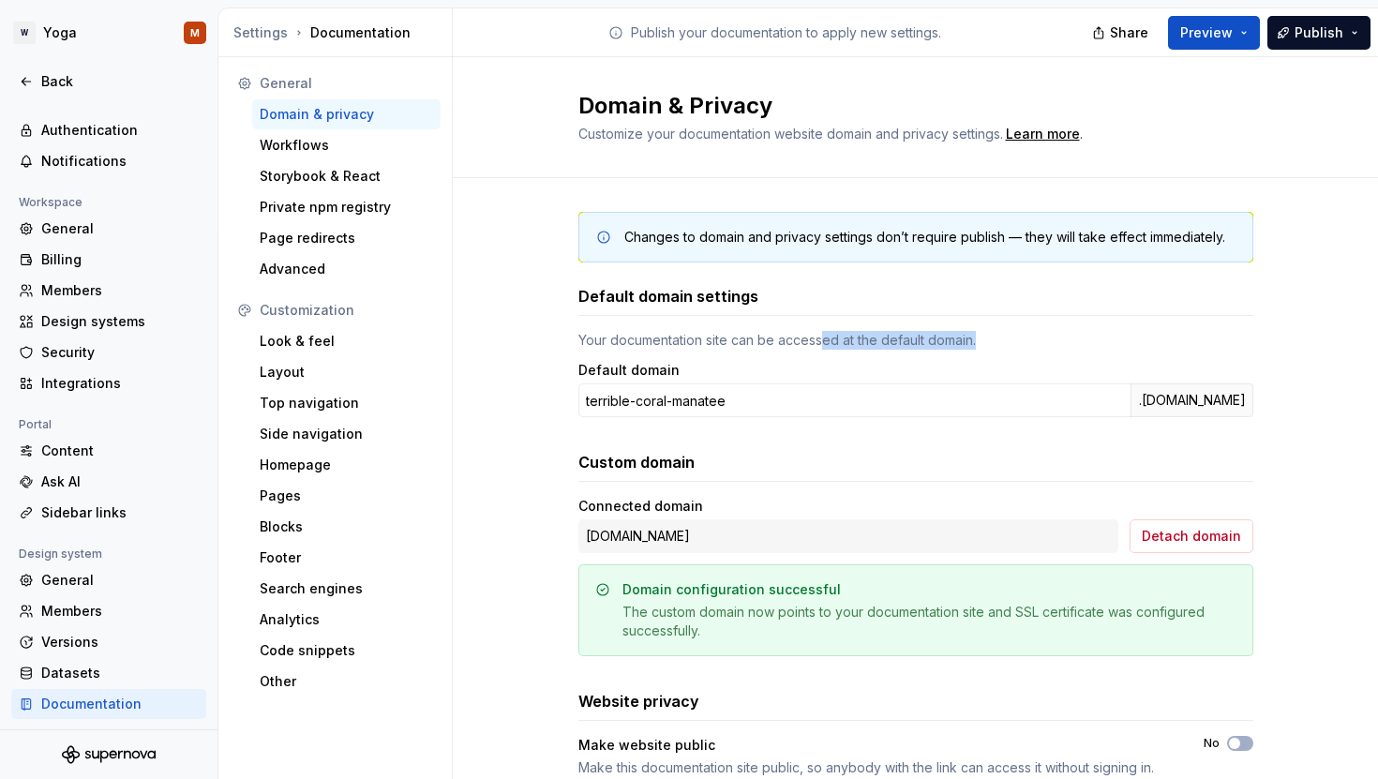
click at [939, 351] on div "Your documentation site can be accessed at the default domain. Default domain t…" at bounding box center [915, 374] width 675 height 86
drag, startPoint x: 920, startPoint y: 349, endPoint x: 820, endPoint y: 354, distance: 99.5
click at [820, 354] on div "Your documentation site can be accessed at the default domain. Default domain t…" at bounding box center [915, 374] width 675 height 86
click at [933, 342] on div "Your documentation site can be accessed at the default domain." at bounding box center [915, 340] width 675 height 19
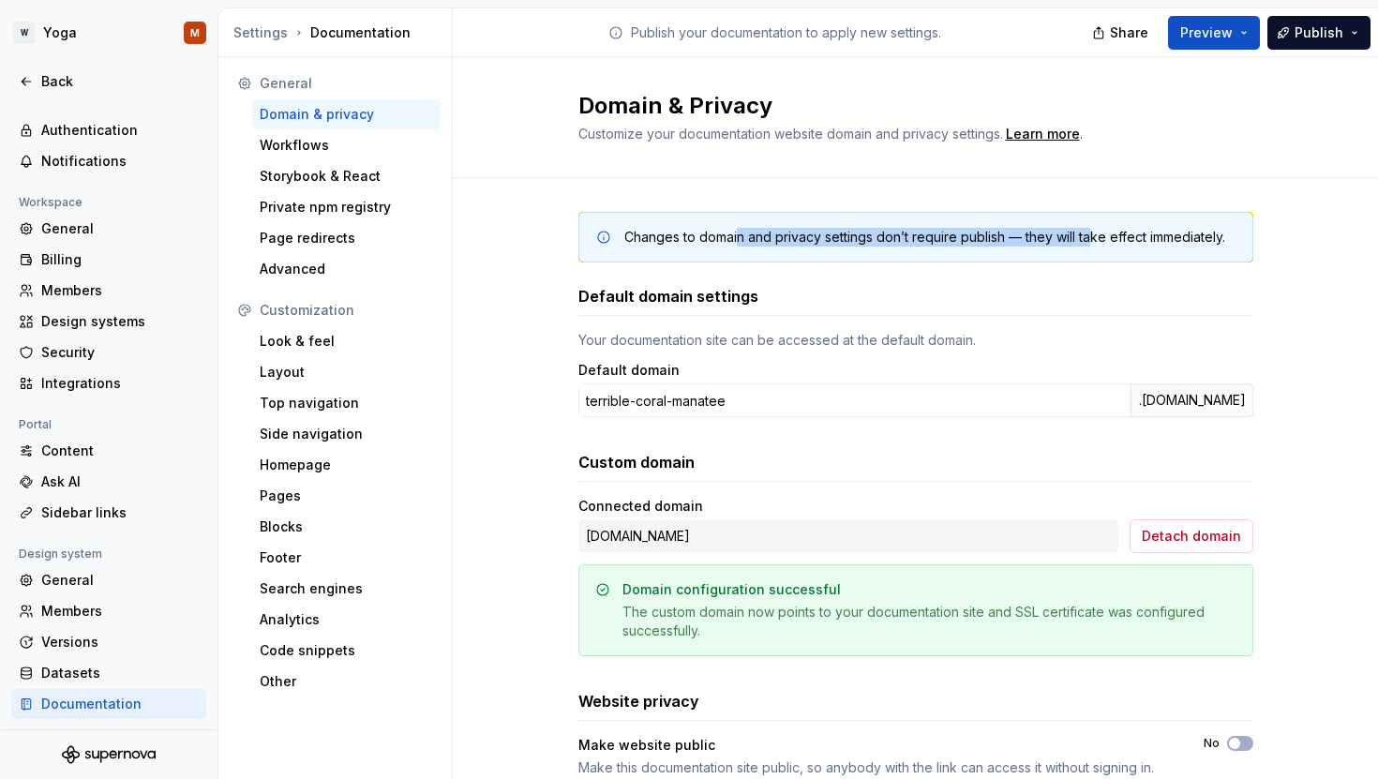
drag, startPoint x: 903, startPoint y: 237, endPoint x: 1086, endPoint y: 236, distance: 182.8
click at [1086, 236] on div "Changes to domain and privacy settings don’t require publish — they will take e…" at bounding box center [924, 237] width 601 height 19
drag, startPoint x: 812, startPoint y: 238, endPoint x: 1144, endPoint y: 248, distance: 332.0
click at [1144, 248] on div "Changes to domain and privacy settings don’t require publish — they will take e…" at bounding box center [915, 237] width 675 height 51
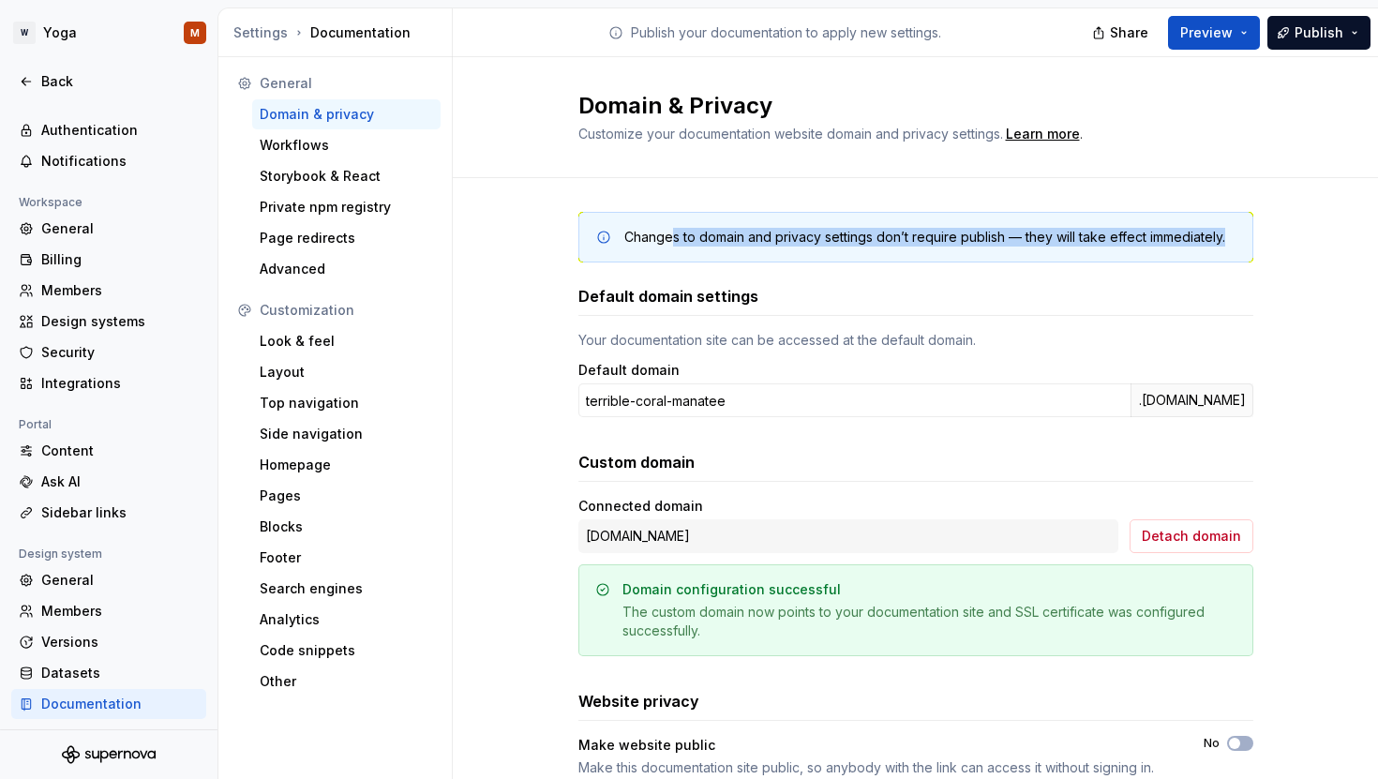
click at [1156, 248] on div "Changes to domain and privacy settings don’t require publish — they will take e…" at bounding box center [915, 237] width 675 height 51
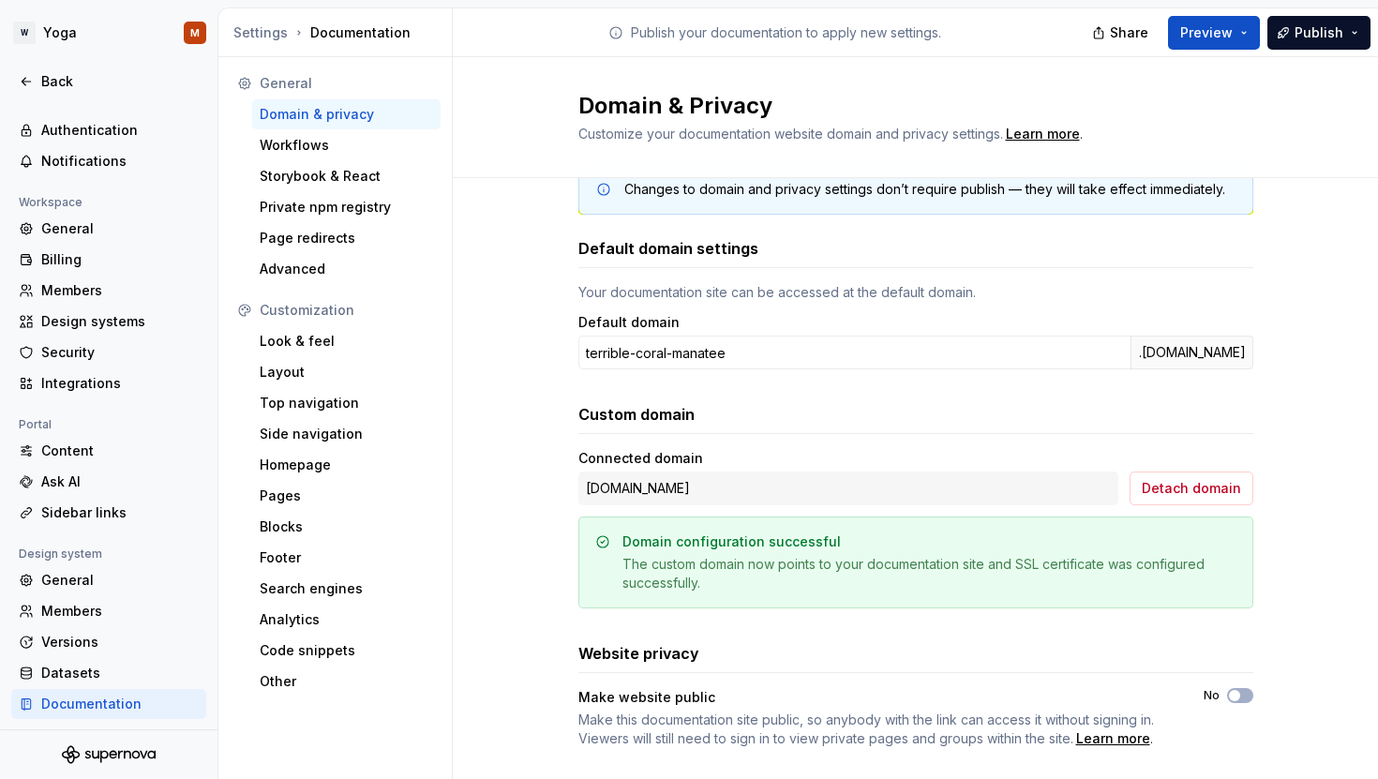
scroll to position [80, 0]
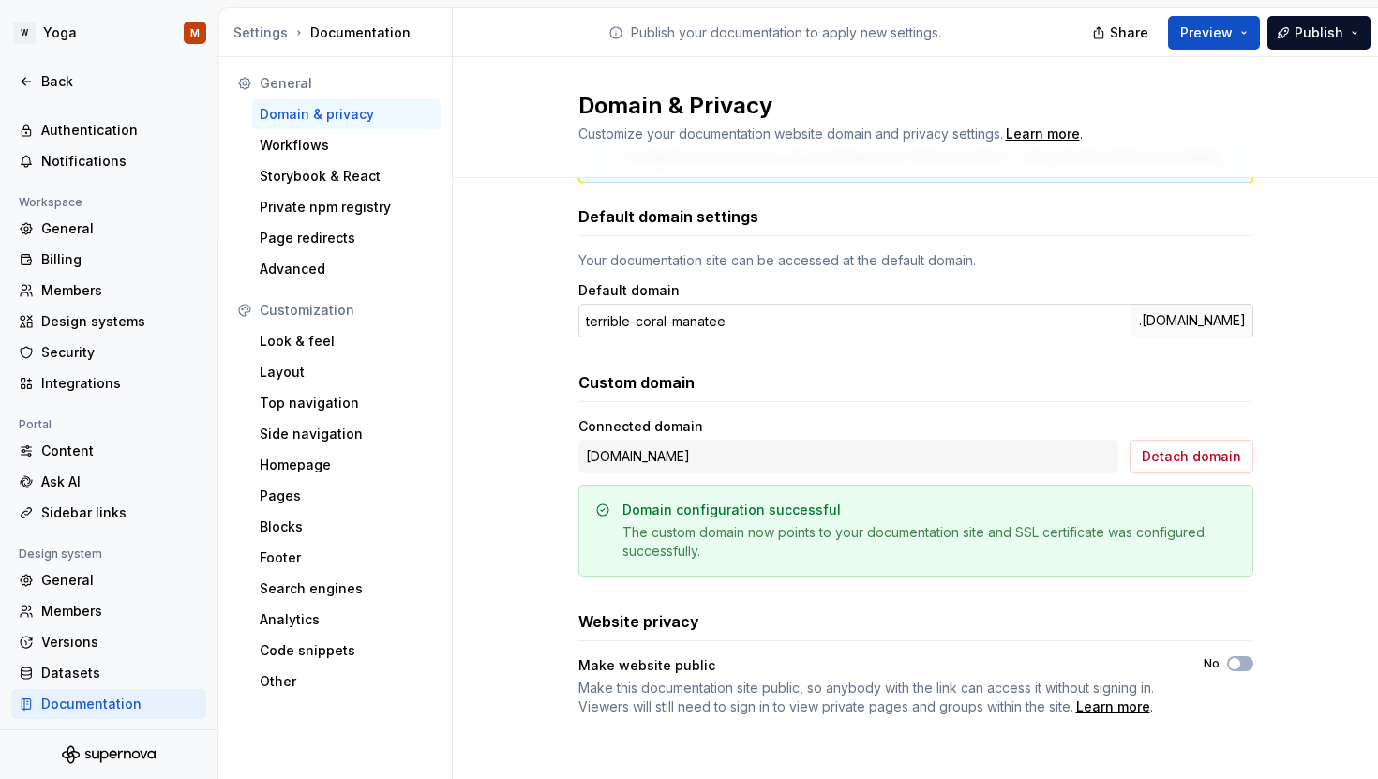
click at [1176, 330] on div ".[DOMAIN_NAME]" at bounding box center [1192, 321] width 123 height 34
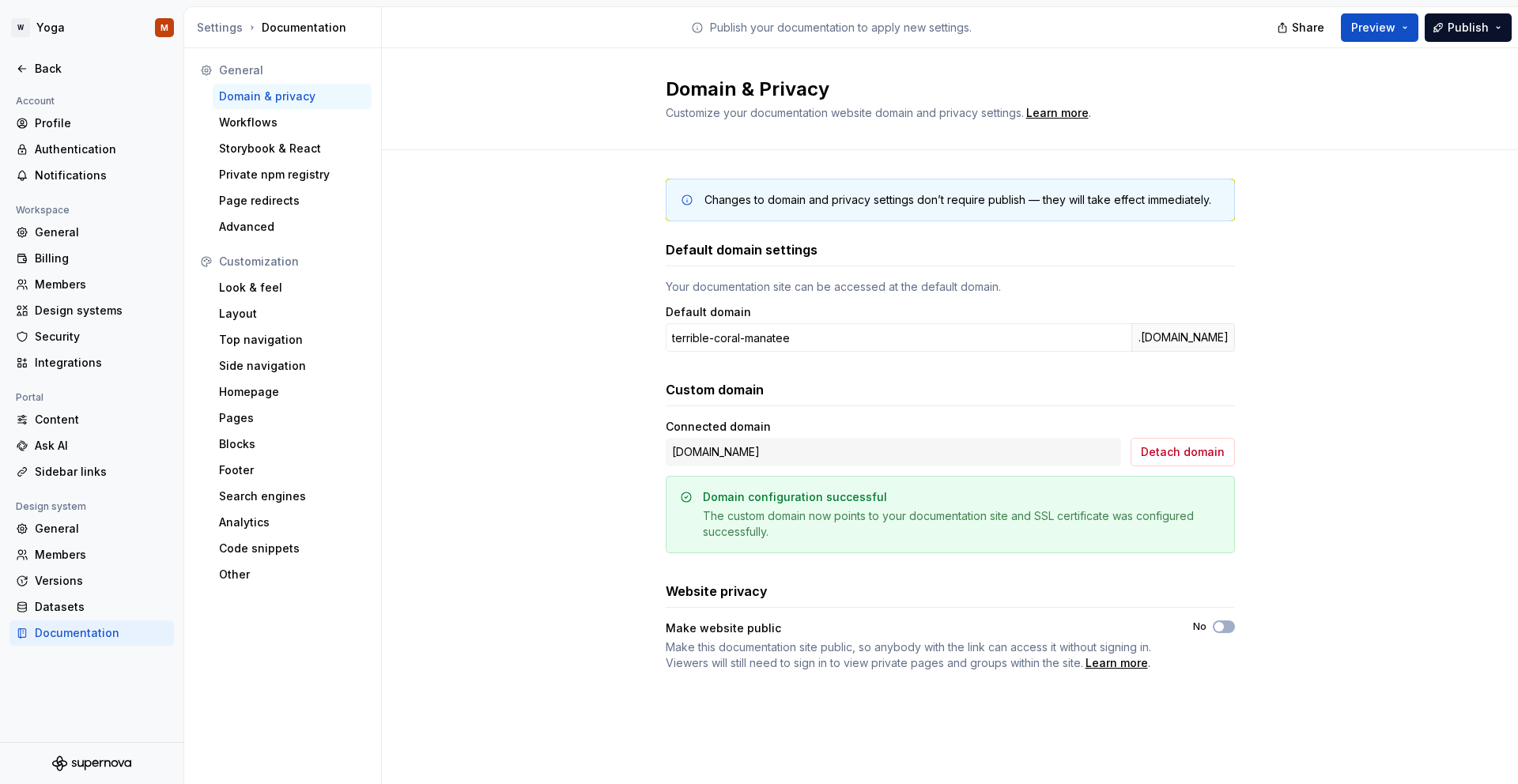
scroll to position [0, 0]
